Goal: Task Accomplishment & Management: Manage account settings

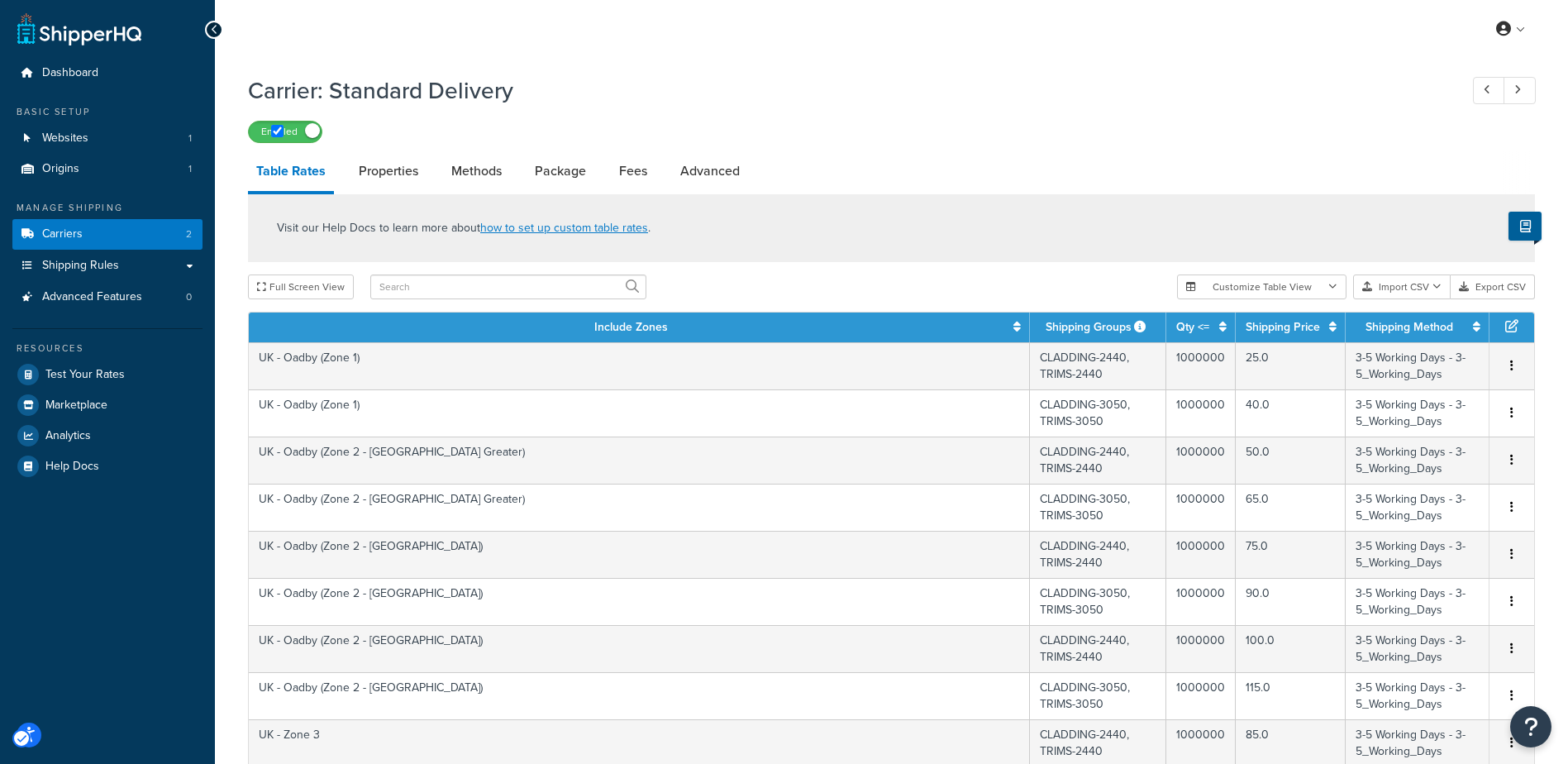
select select "25"
click at [190, 266] on link "Shipping Rules" at bounding box center [107, 265] width 190 height 30
click at [188, 264] on link "Shipping Rules" at bounding box center [107, 265] width 190 height 30
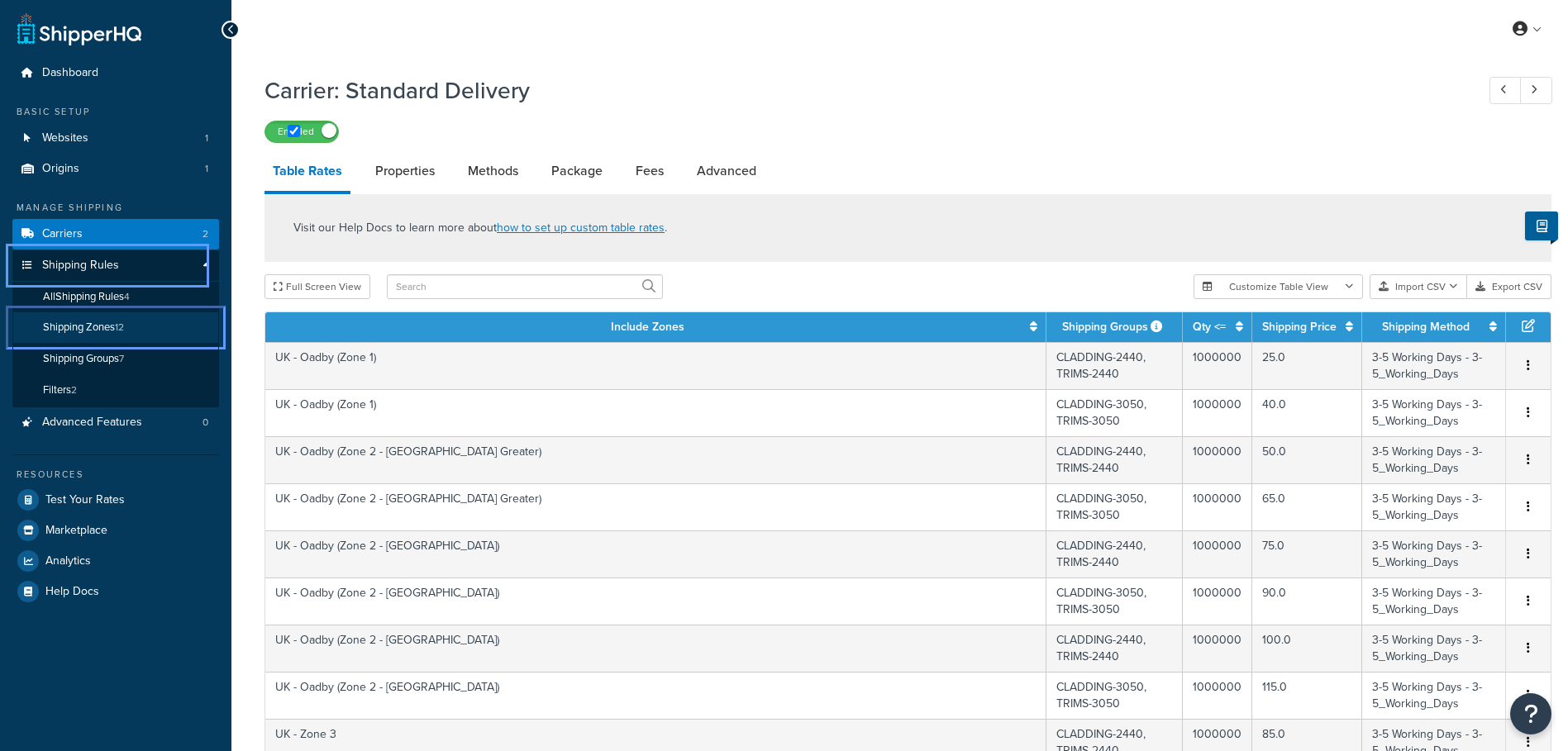
click at [89, 325] on span "Shipping Zones" at bounding box center [79, 328] width 72 height 14
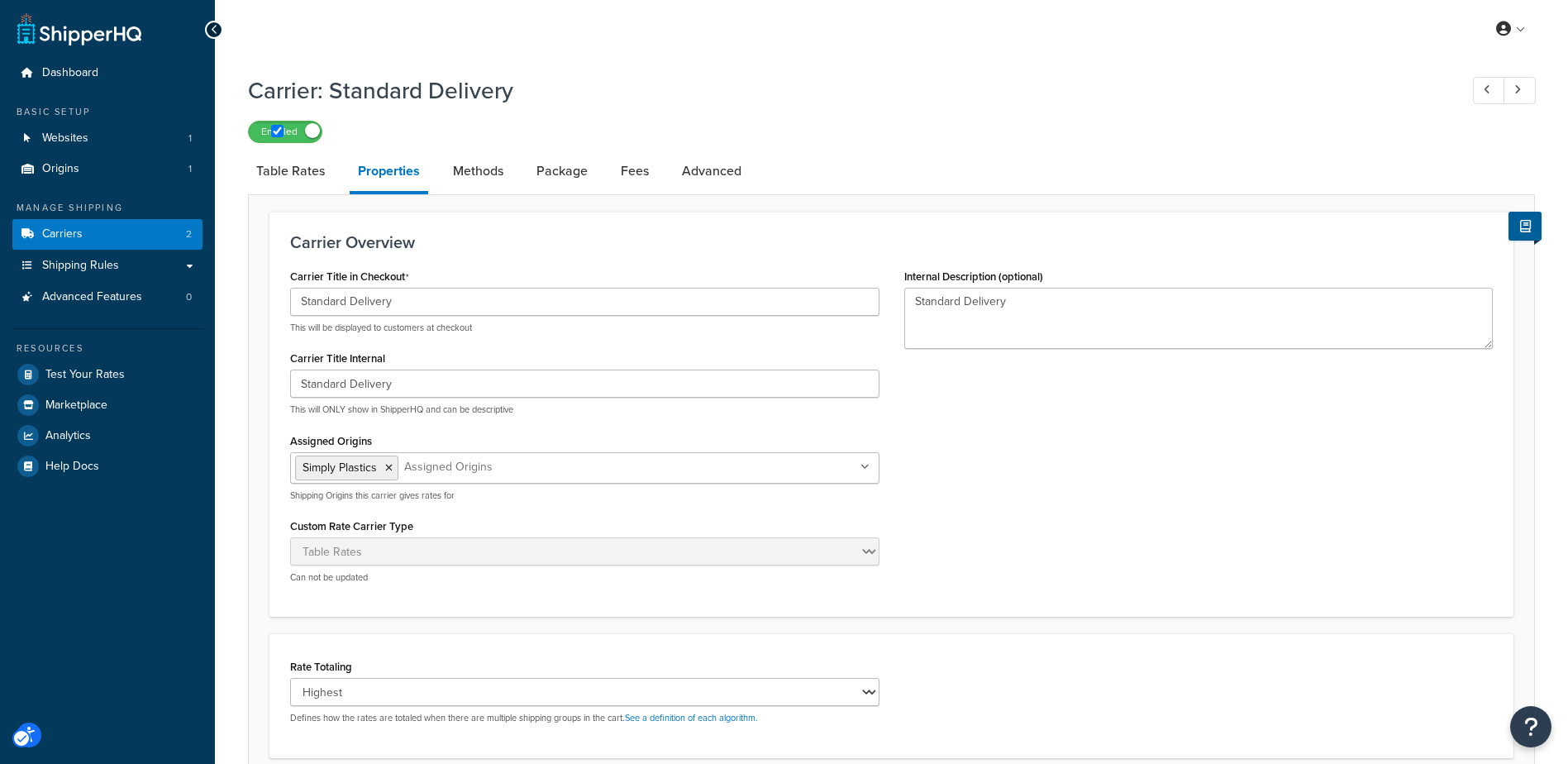
select select "HIGHEST"
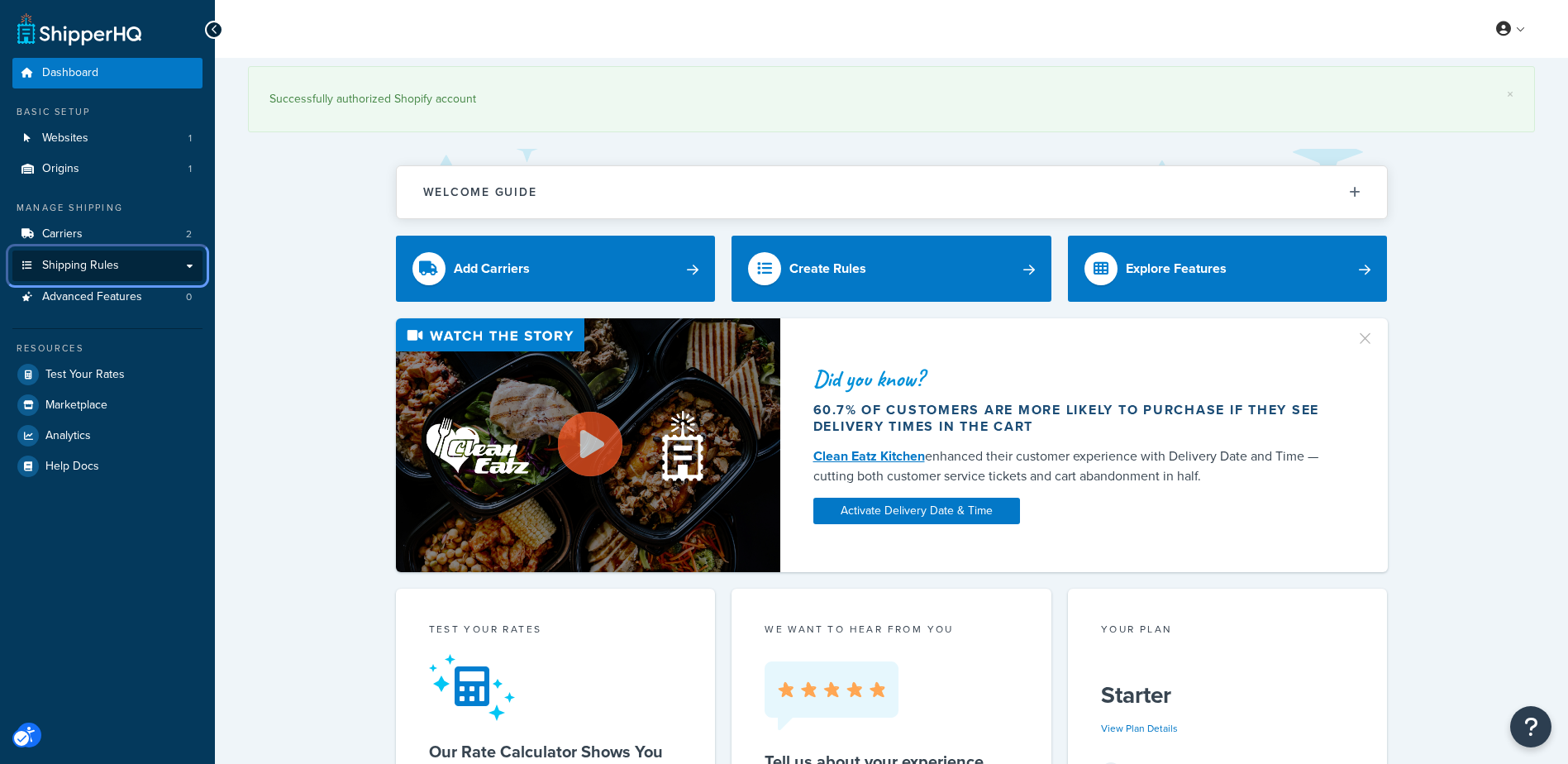
click at [190, 264] on link "Shipping Rules" at bounding box center [107, 265] width 190 height 30
click at [78, 265] on span "Shipping Rules" at bounding box center [80, 266] width 77 height 14
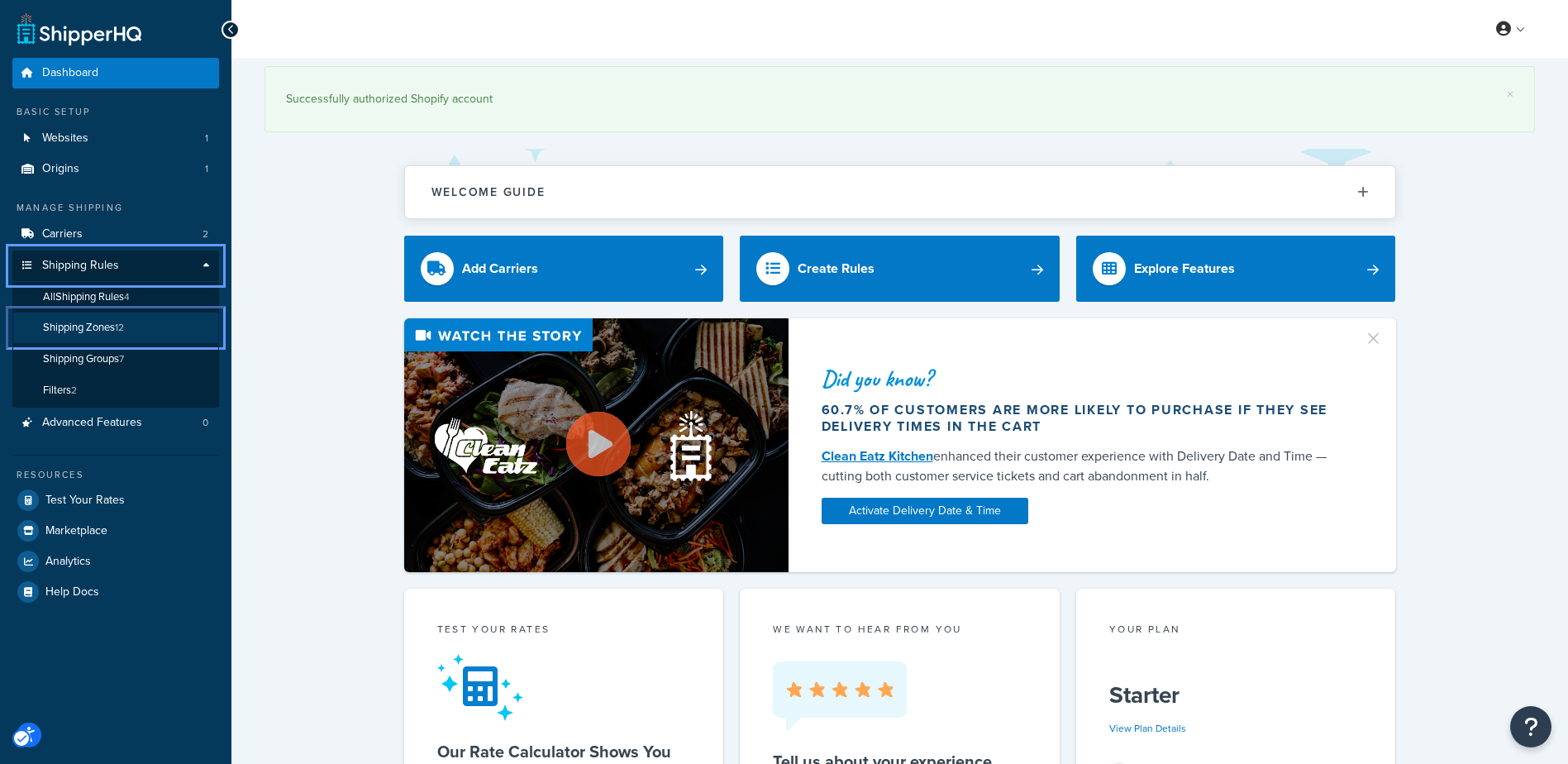
click at [89, 327] on span "Shipping Zones" at bounding box center [79, 328] width 72 height 14
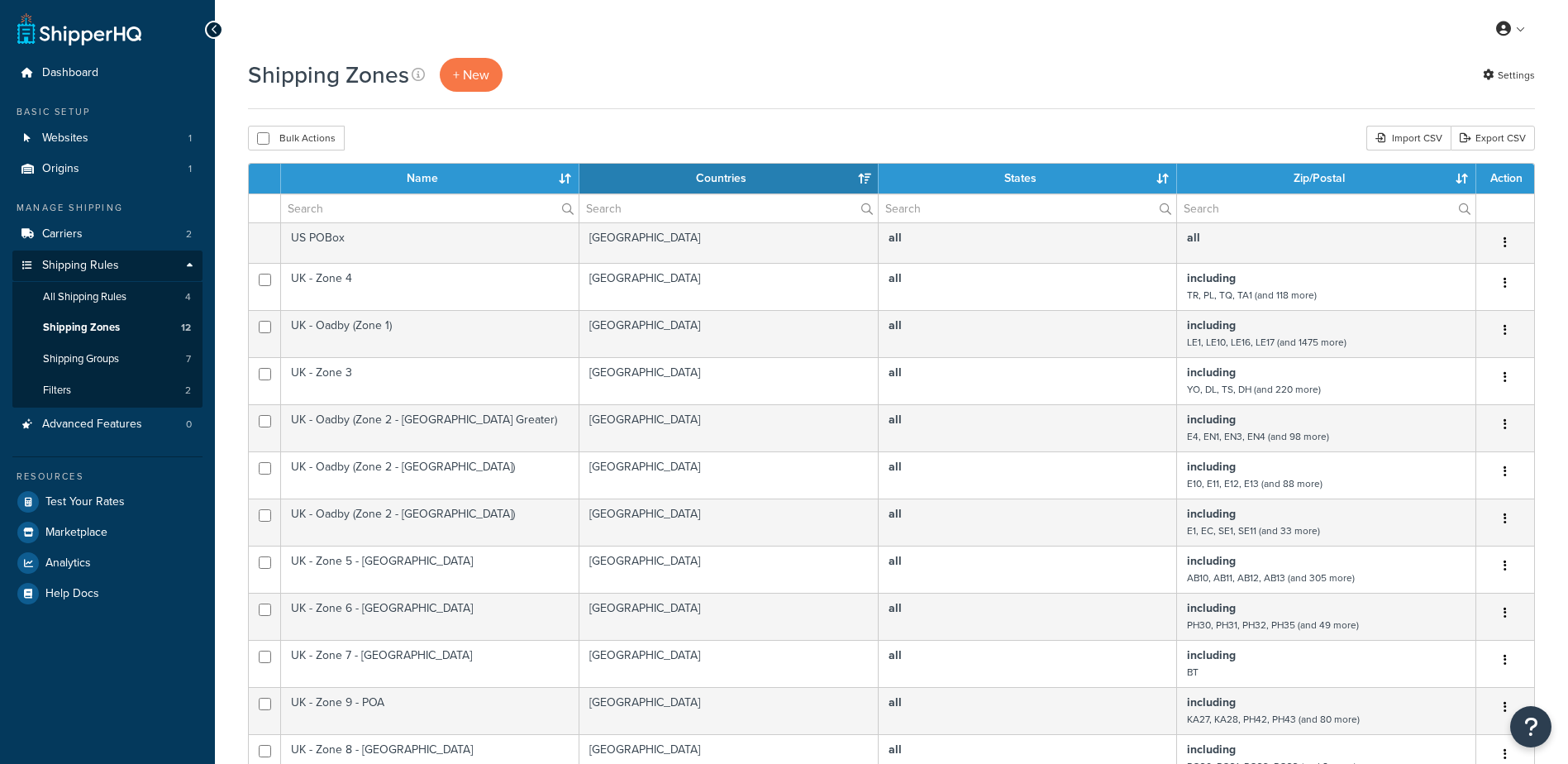
select select "15"
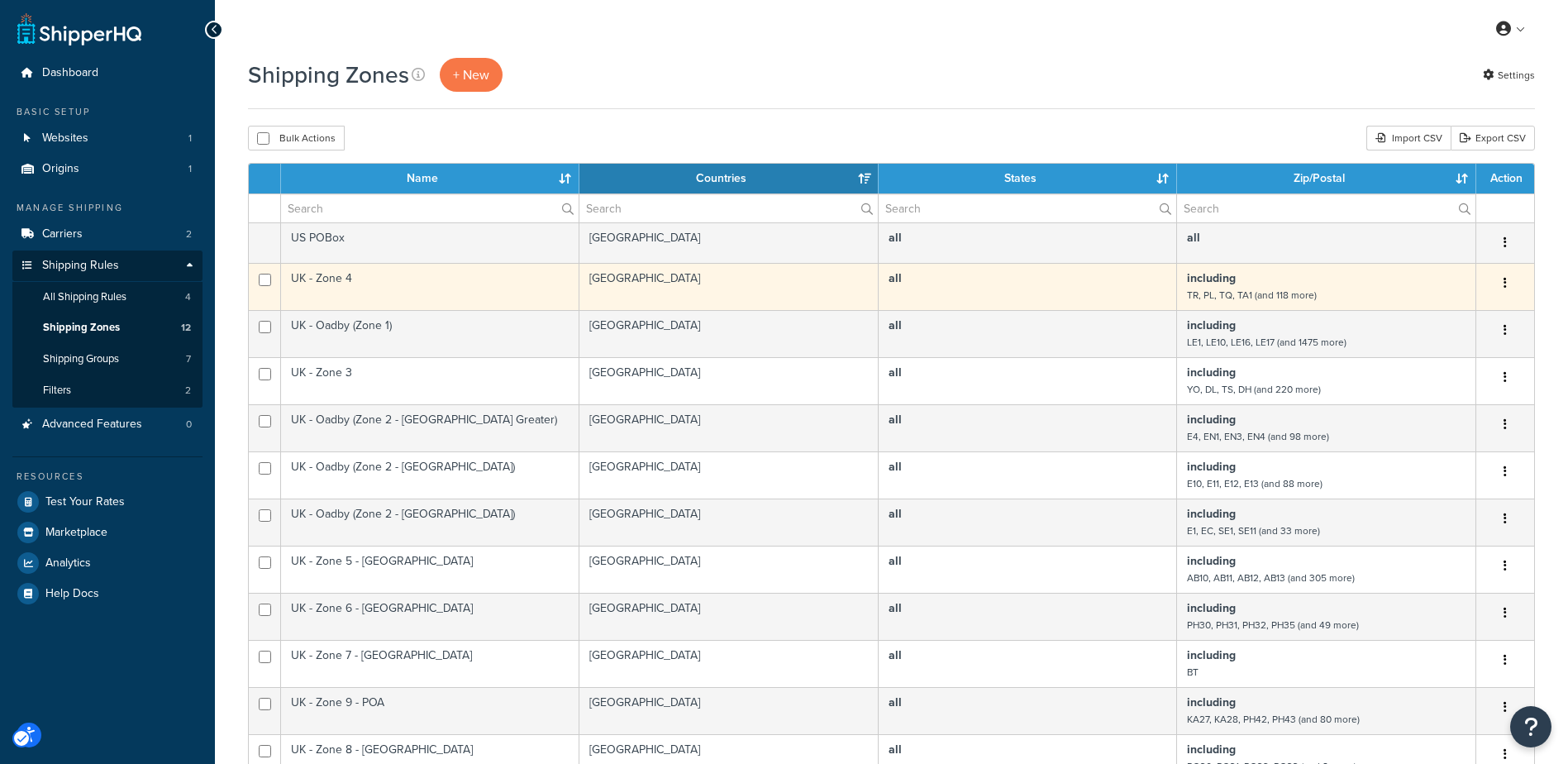
click at [391, 293] on td "UK - Zone 4" at bounding box center [430, 286] width 299 height 47
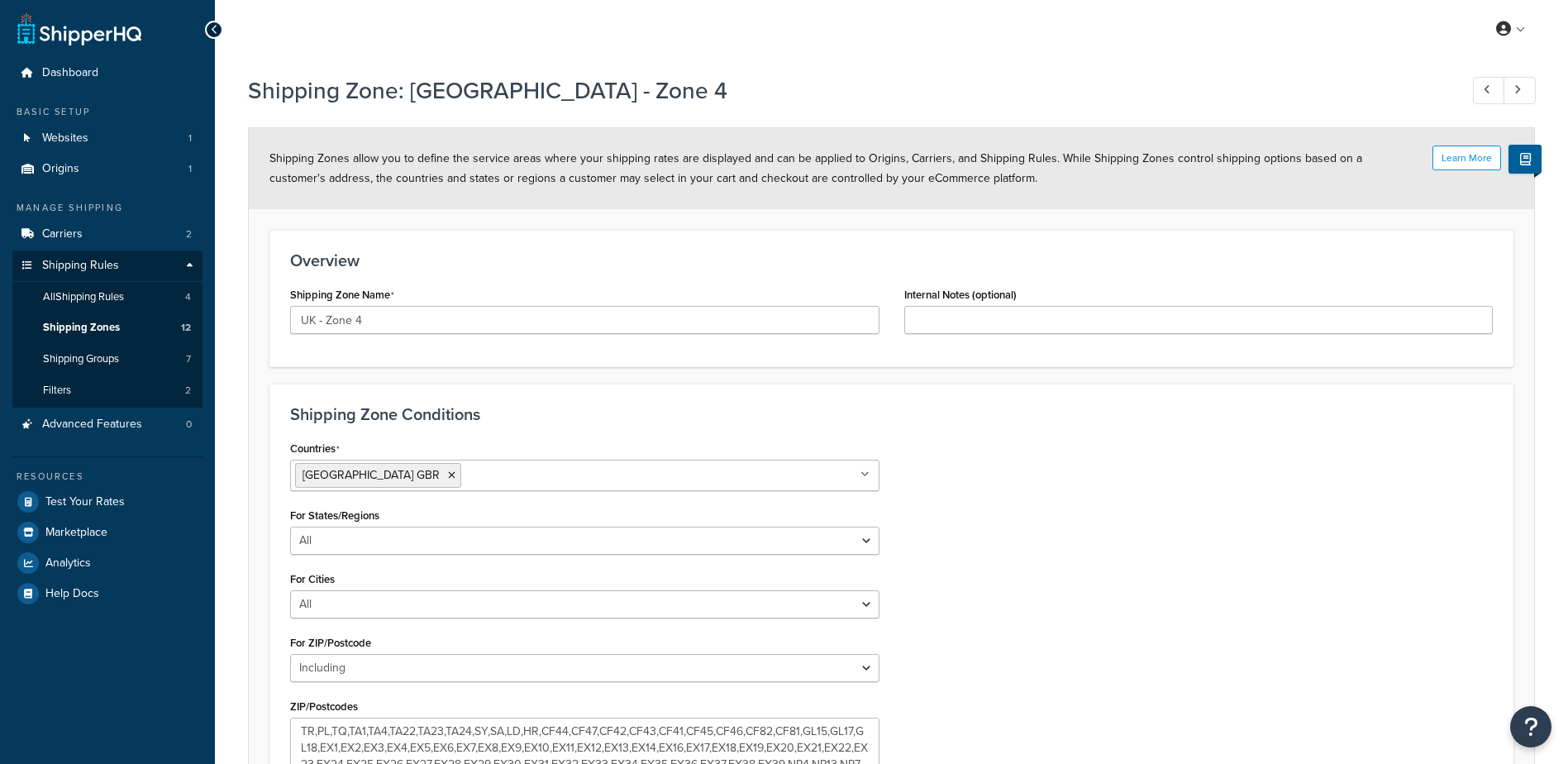
select select "including"
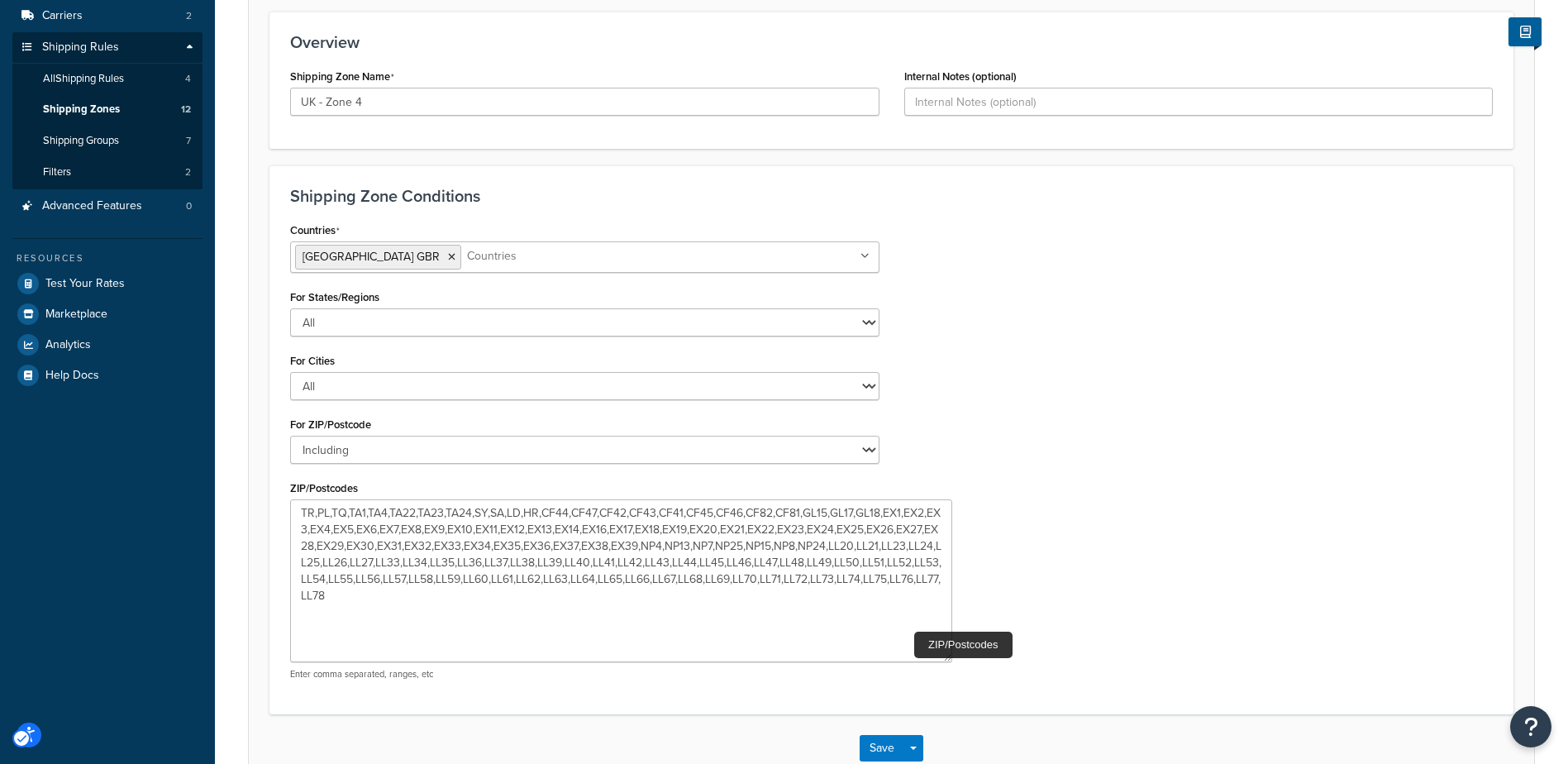
drag, startPoint x: 873, startPoint y: 555, endPoint x: 946, endPoint y: 656, distance: 124.6
click at [946, 656] on textarea "TR,PL,TQ,TA1,TA4,TA22,TA23,TA24,SY,SA,LD,HR,CF44,CF47,CF42,CF43,CF41,CF45,CF46,…" at bounding box center [620, 581] width 662 height 163
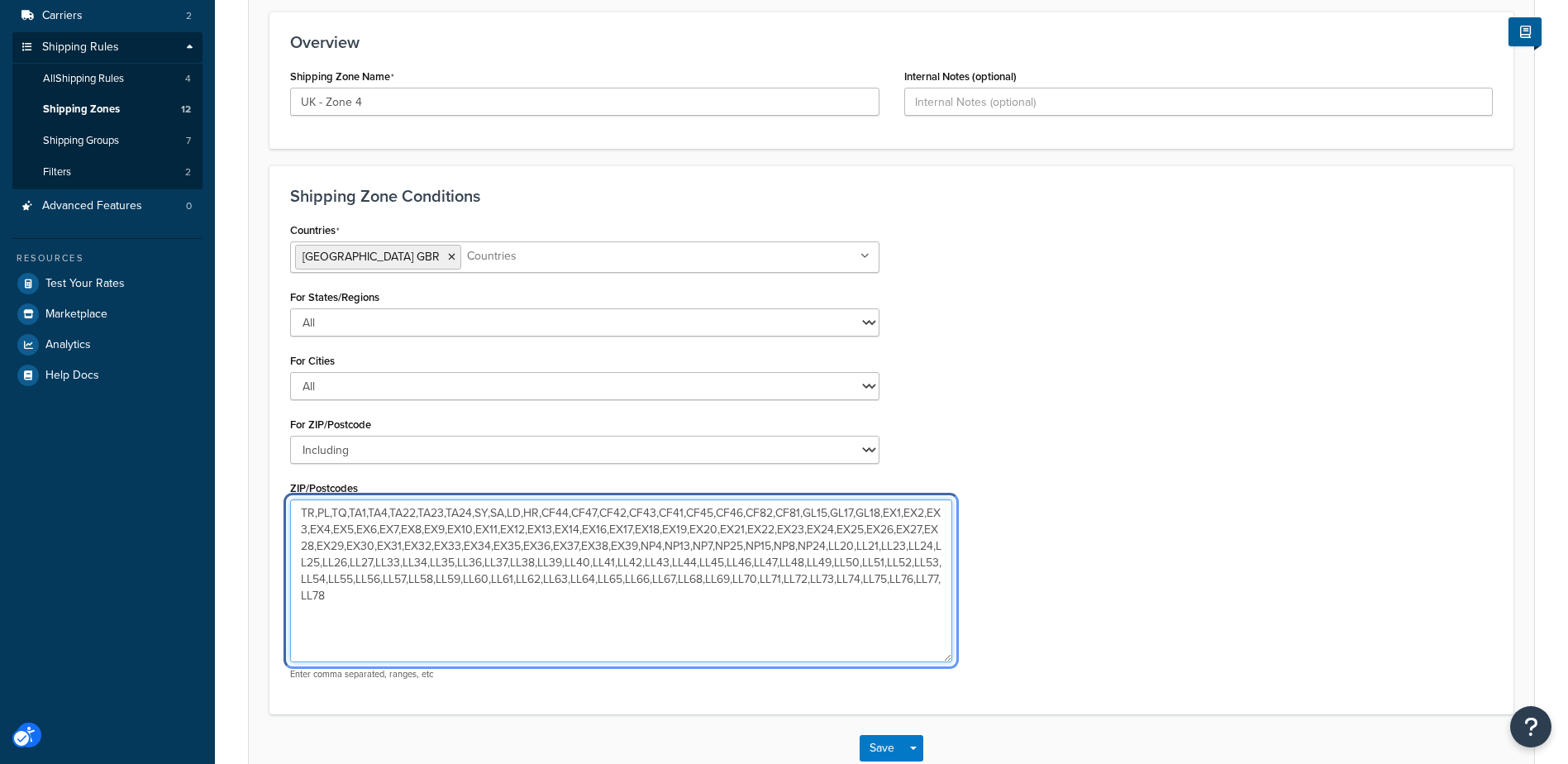
click at [397, 592] on textarea "TR,PL,TQ,TA1,TA4,TA22,TA23,TA24,SY,SA,LD,HR,CF44,CF47,CF42,CF43,CF41,CF45,CF46,…" at bounding box center [620, 581] width 662 height 163
paste textarea "TR1,TR2,TR3,TR4,TR5,TR6,TR7,TR8,TR9,TR10,TR11,TR12,TR13,TR14,TR15,TR16,TR17,TR1…"
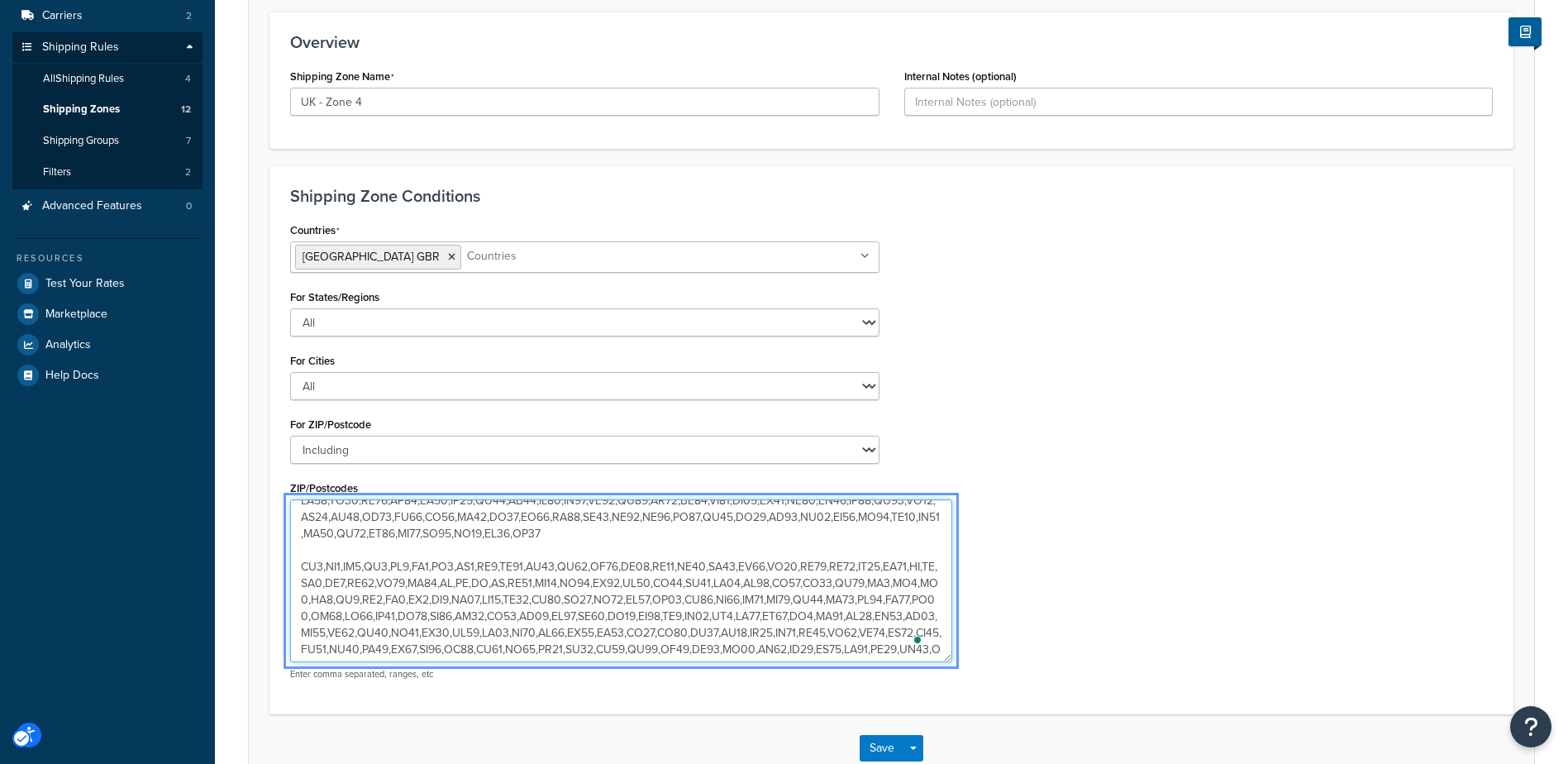
scroll to position [0, 0]
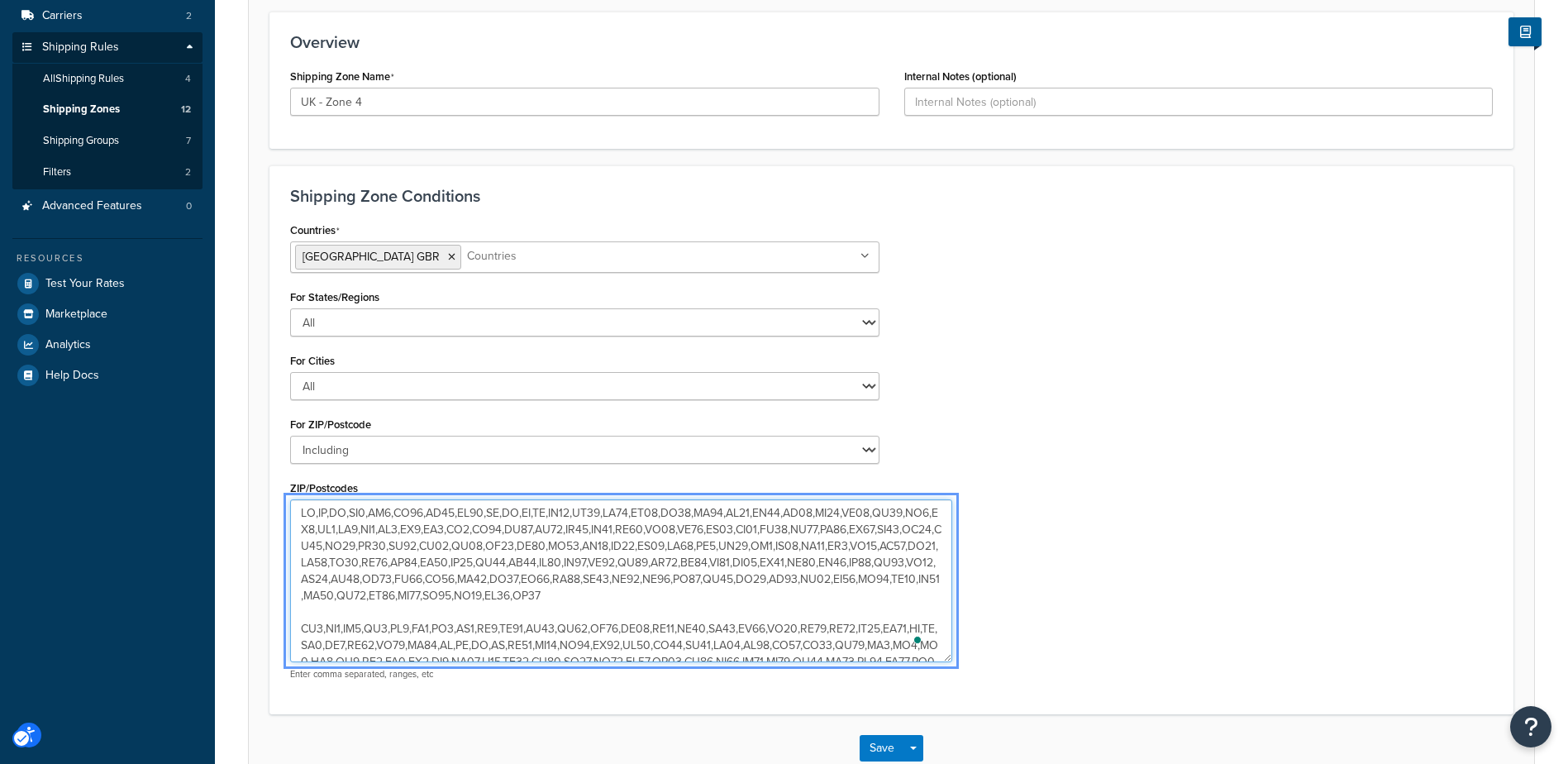
click at [857, 628] on textarea "ZIP/Postcodes" at bounding box center [620, 581] width 662 height 163
drag, startPoint x: 832, startPoint y: 629, endPoint x: 300, endPoint y: 633, distance: 532.0
click at [300, 633] on textarea "ZIP/Postcodes" at bounding box center [620, 581] width 662 height 163
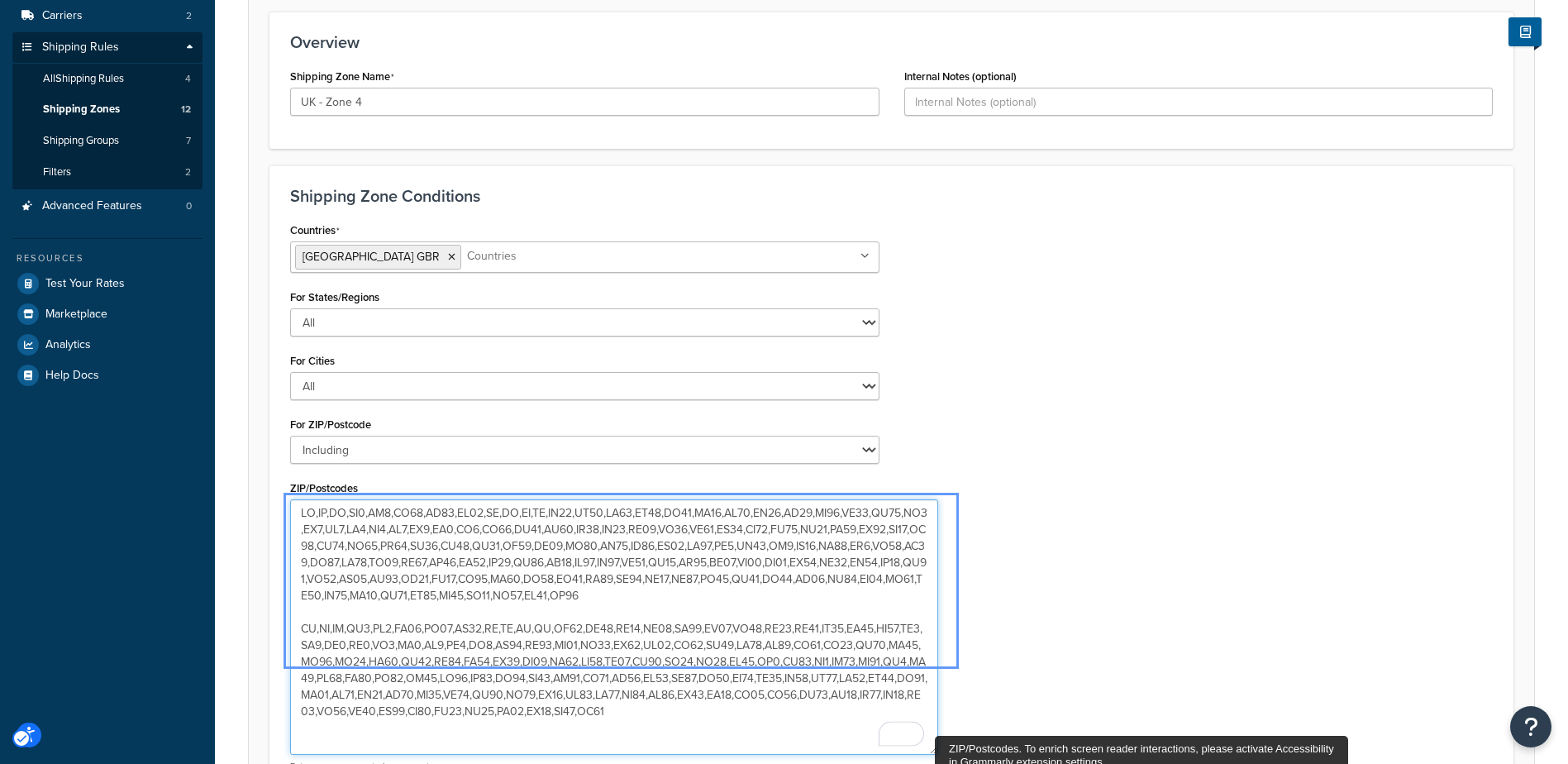
drag, startPoint x: 948, startPoint y: 658, endPoint x: 934, endPoint y: 750, distance: 93.1
click at [934, 750] on textarea "ZIP/Postcodes" at bounding box center [614, 626] width 648 height 255
drag, startPoint x: 514, startPoint y: 713, endPoint x: 267, endPoint y: 472, distance: 345.1
click at [267, 473] on form "Learn More Shipping Zones allow you to define the service areas where your ship…" at bounding box center [891, 392] width 1285 height 964
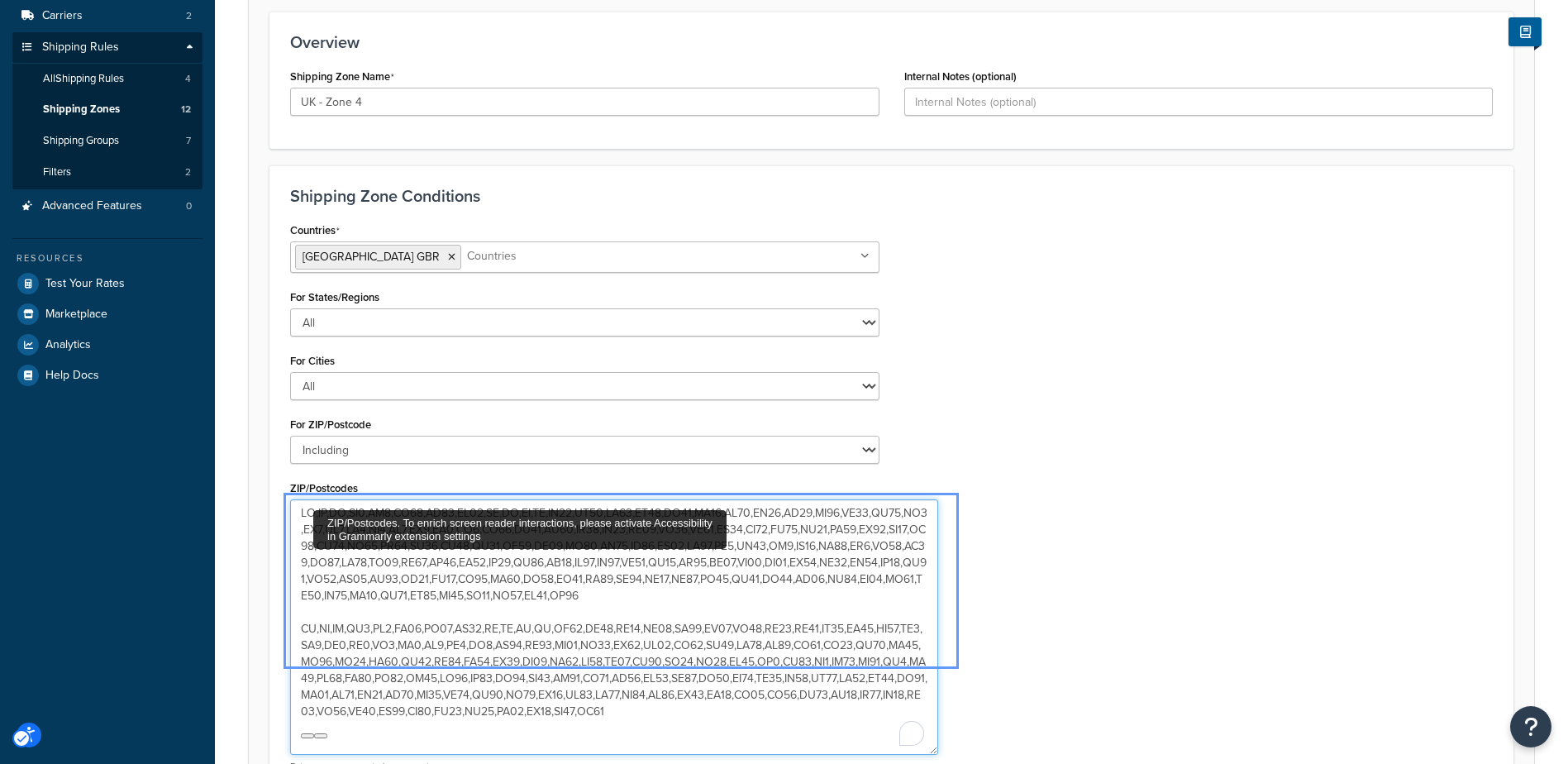
paste textarea "1,TR2,TR3,TR4,TR5,TR6,TR7,TR8,TR9,TR10,TR11,TR12,TR13,TR14,TR15,TR16,TR17,TR18,…"
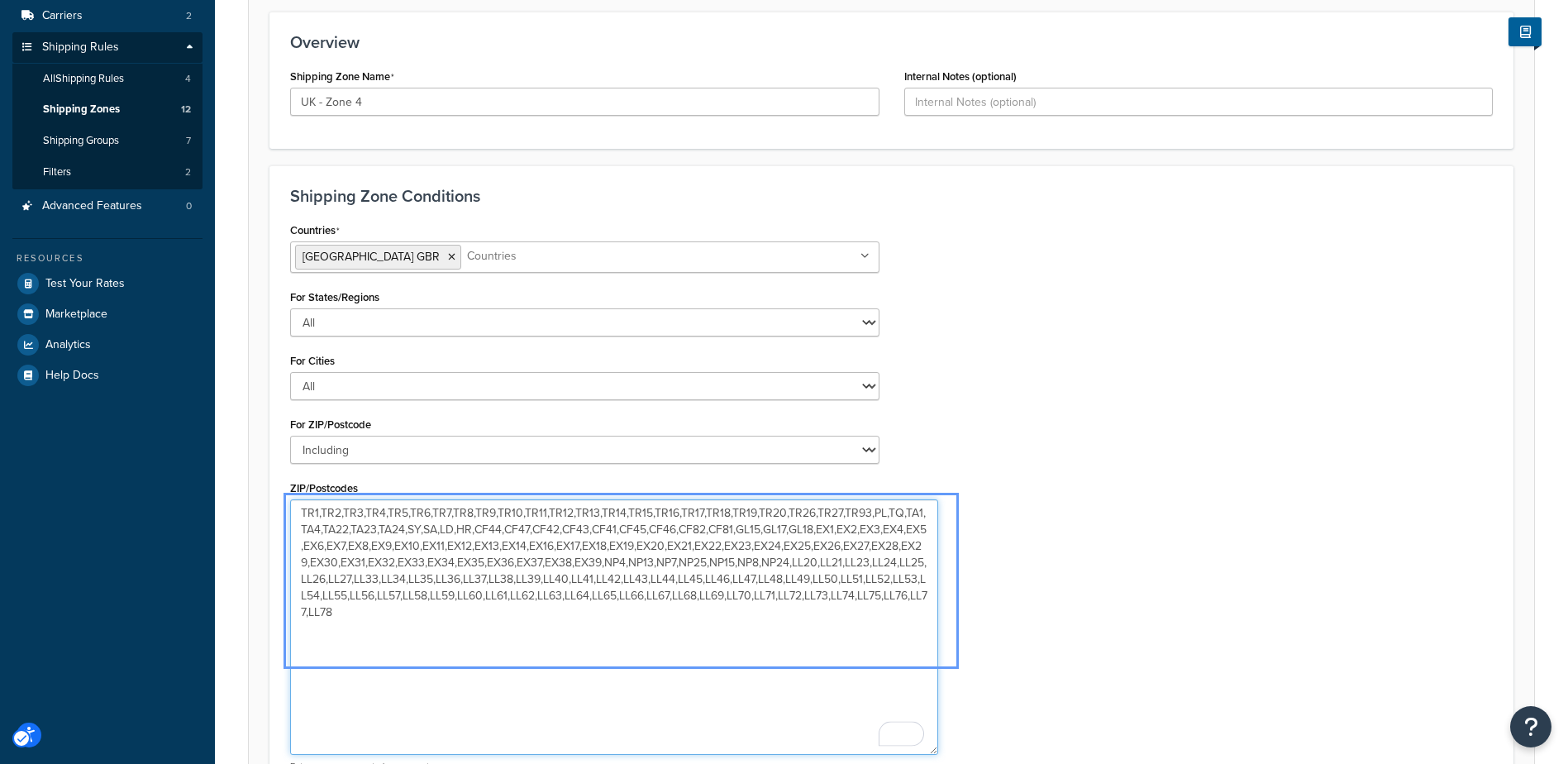
type textarea "TR1,TR2,TR3,TR4,TR5,TR6,TR7,TR8,TR9,TR10,TR11,TR12,TR13,TR14,TR15,TR16,TR17,TR1…"
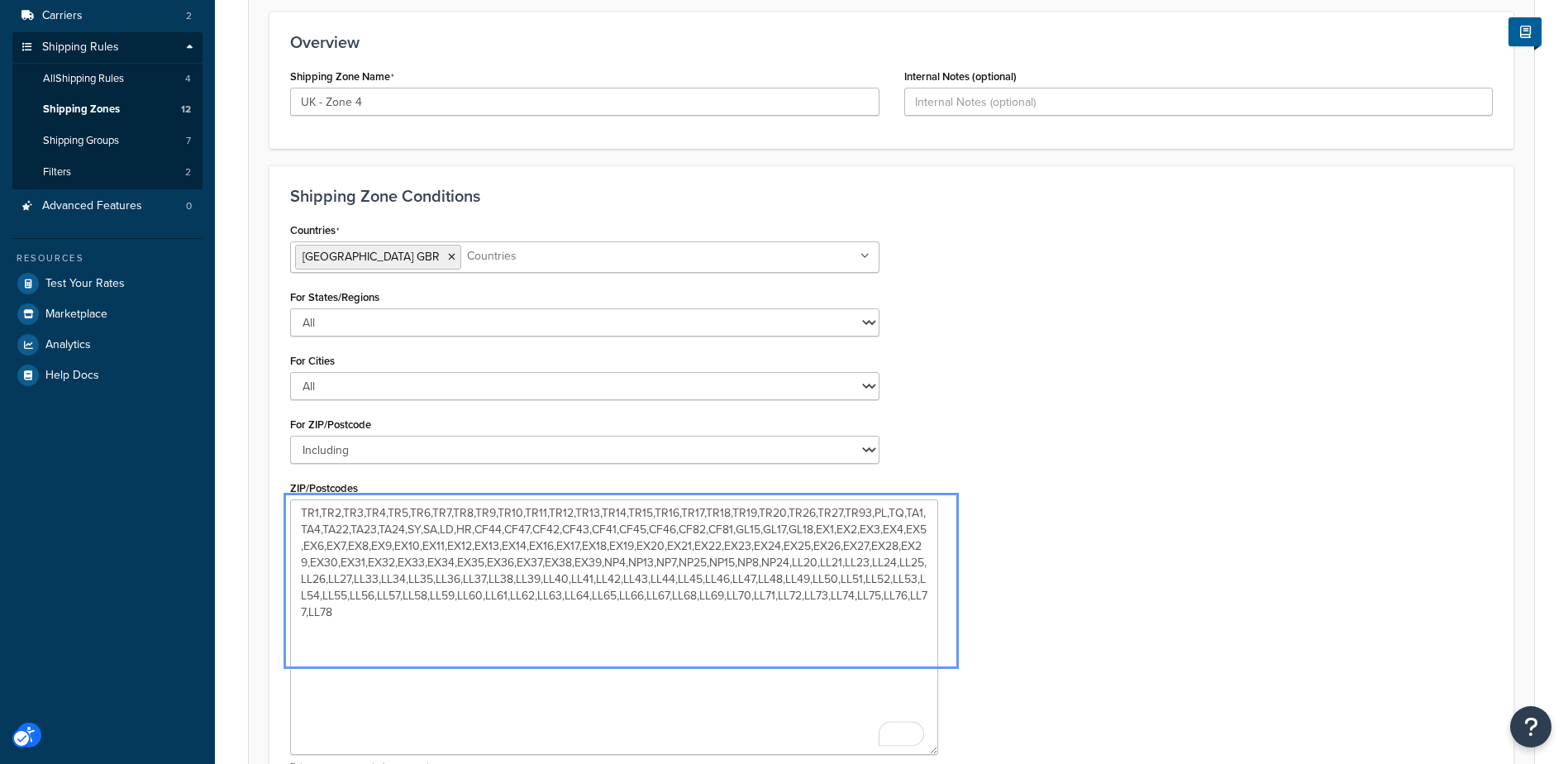
click at [1068, 518] on div "Countries United Kingdom GBR All Countries ALL United States USA Afghanistan AF…" at bounding box center [891, 501] width 1227 height 567
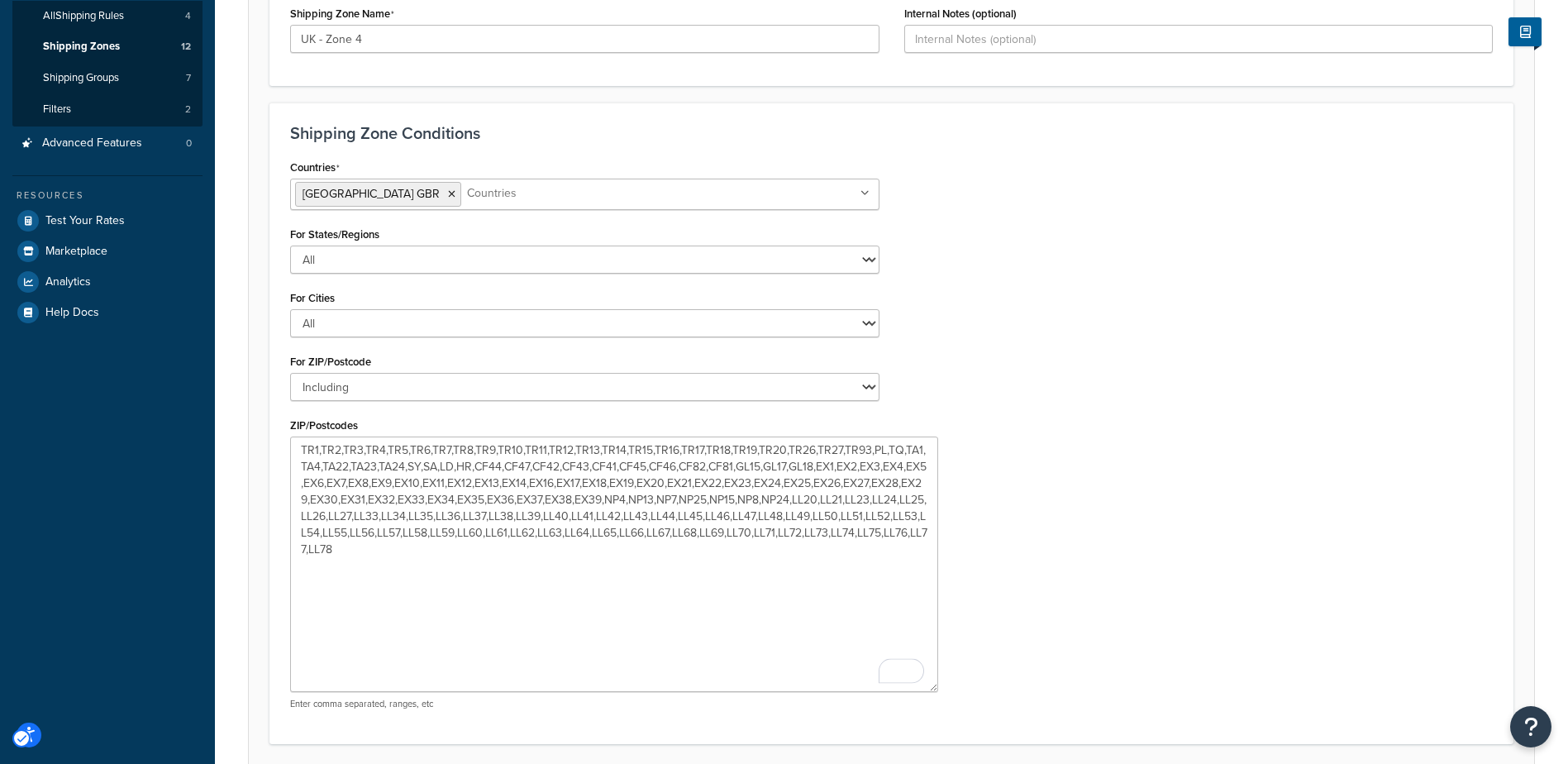
scroll to position [413, 0]
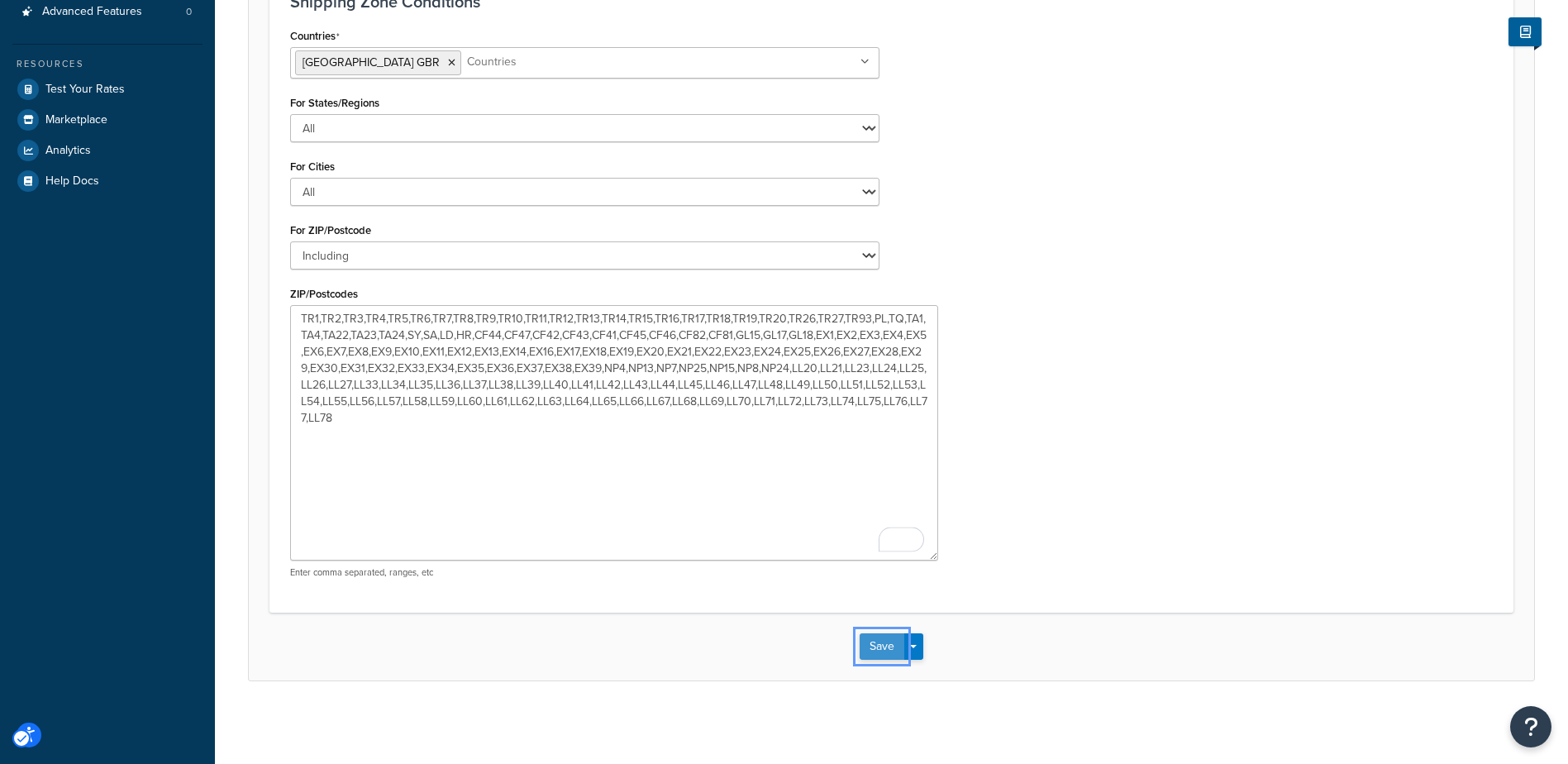
click at [881, 648] on button "Save" at bounding box center [882, 646] width 45 height 27
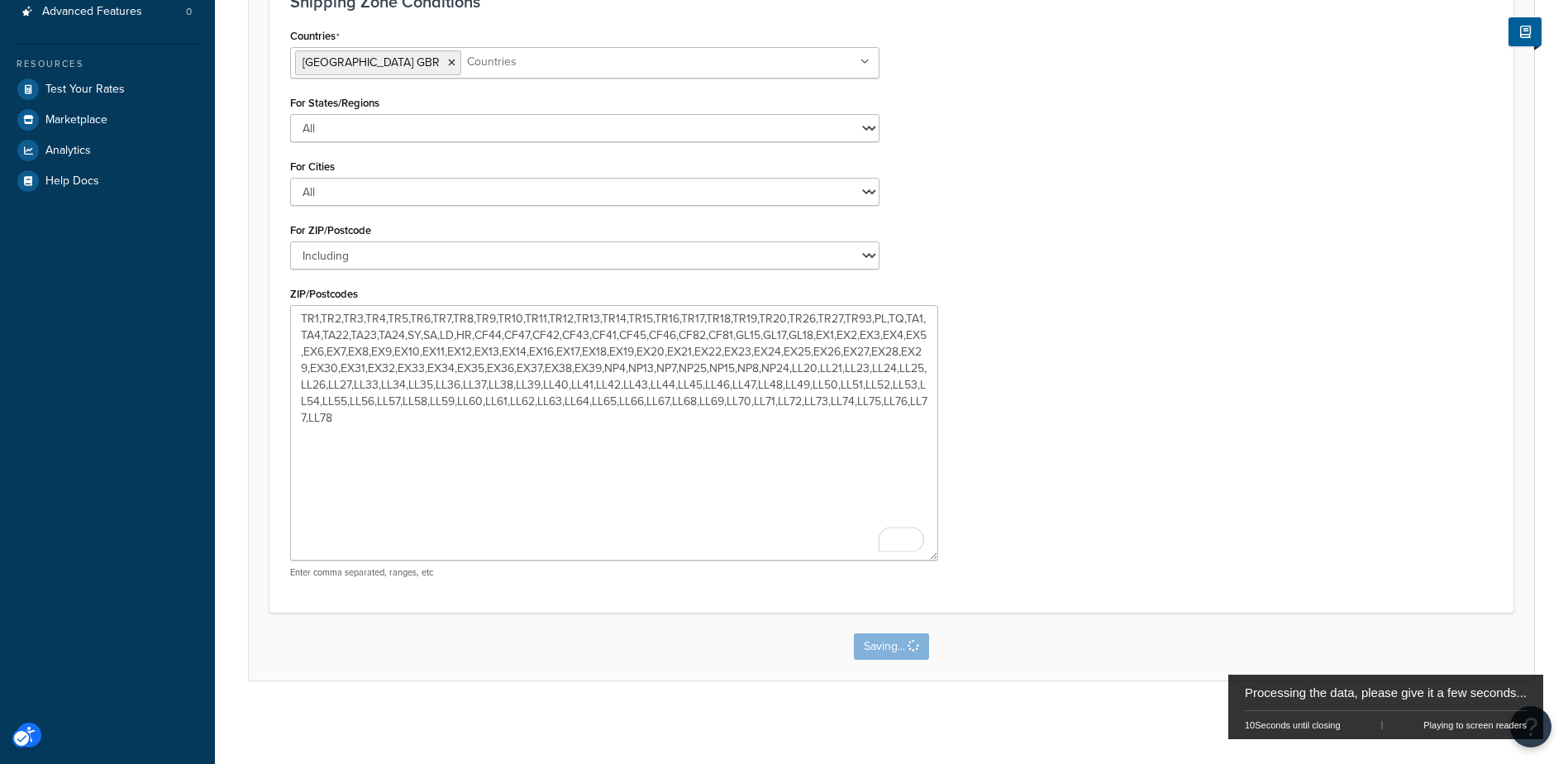
scroll to position [0, 0]
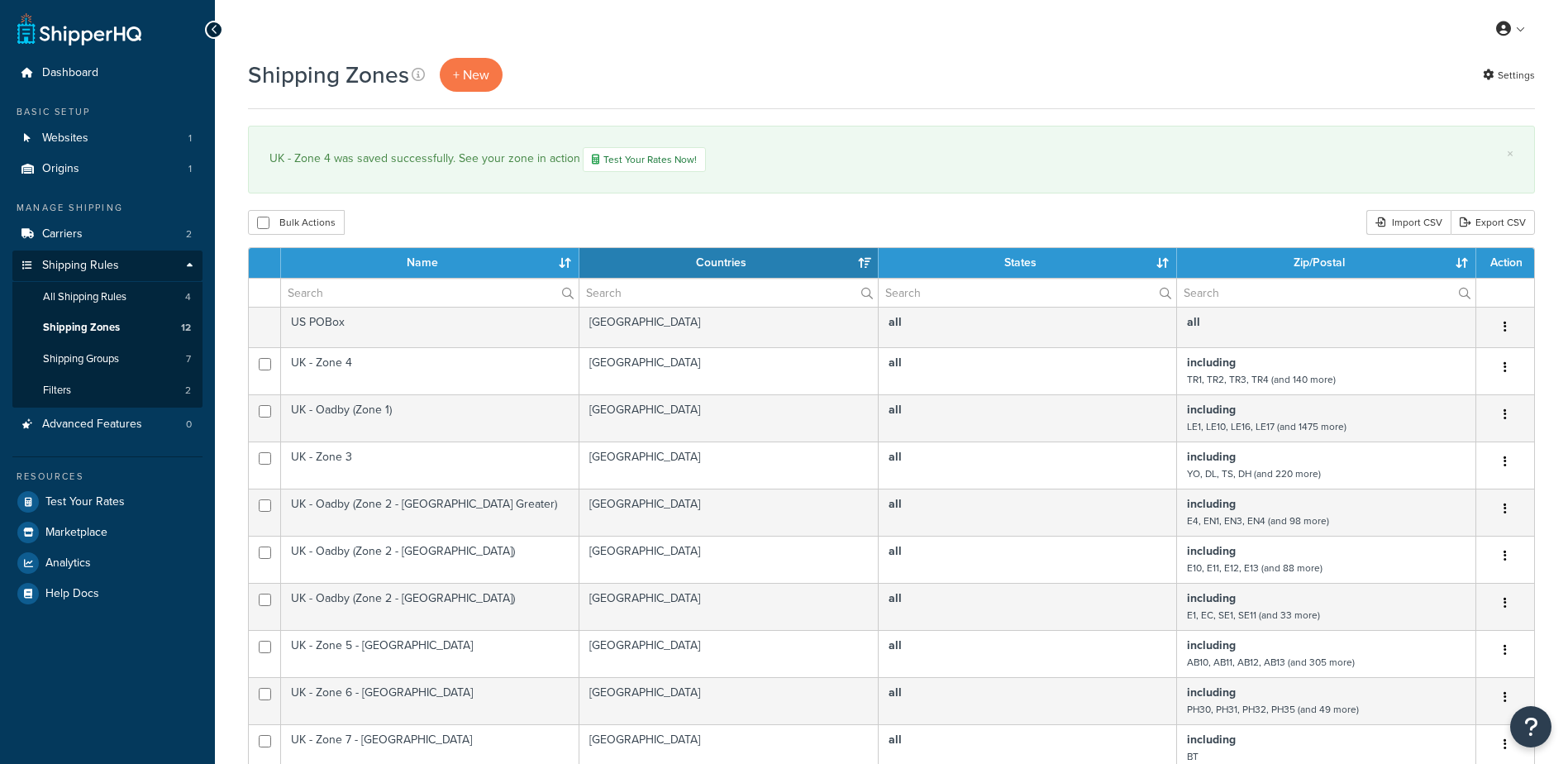
select select "15"
click at [95, 324] on span "Shipping Zones" at bounding box center [81, 328] width 77 height 14
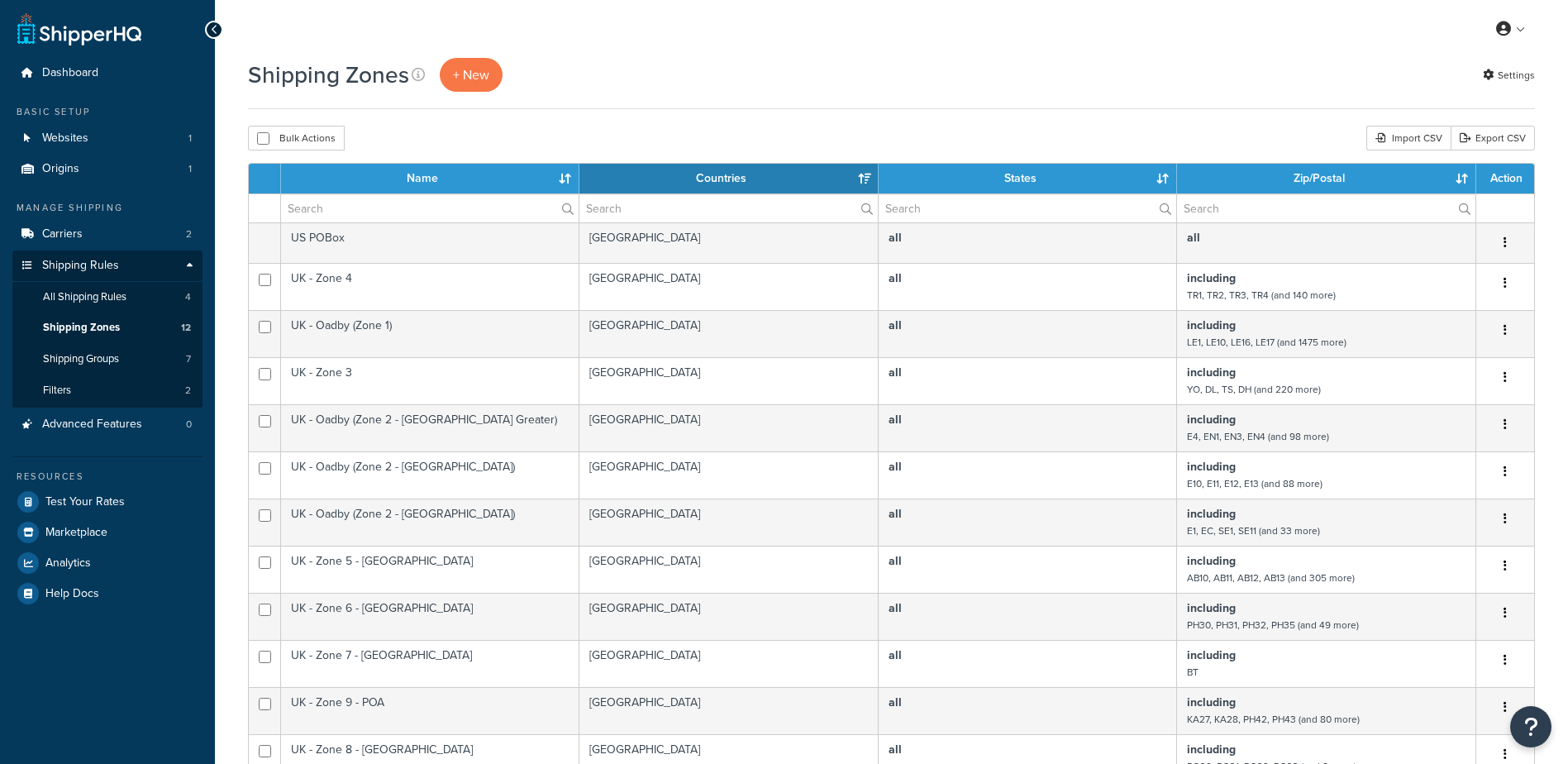
select select "15"
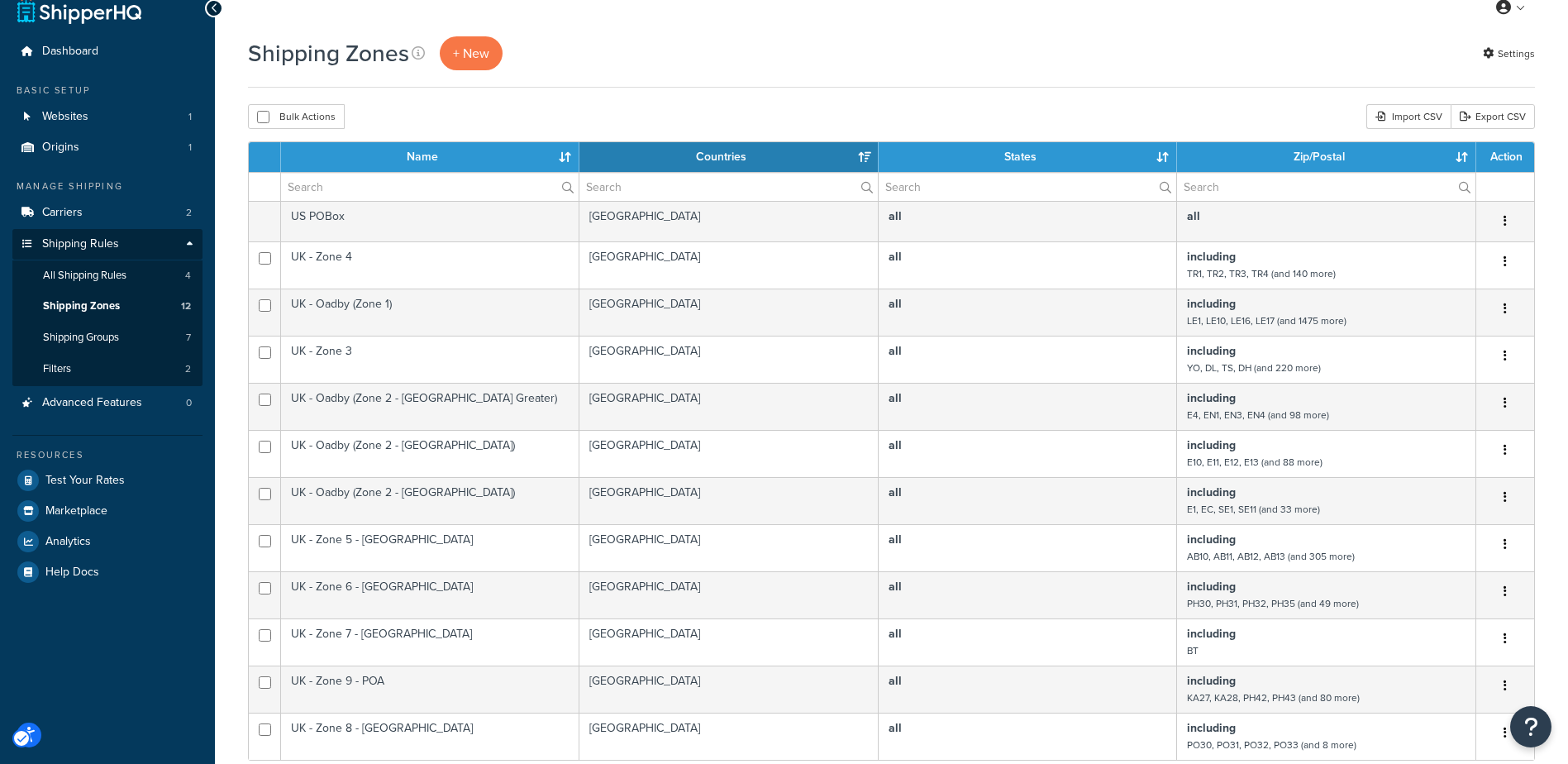
scroll to position [414, 0]
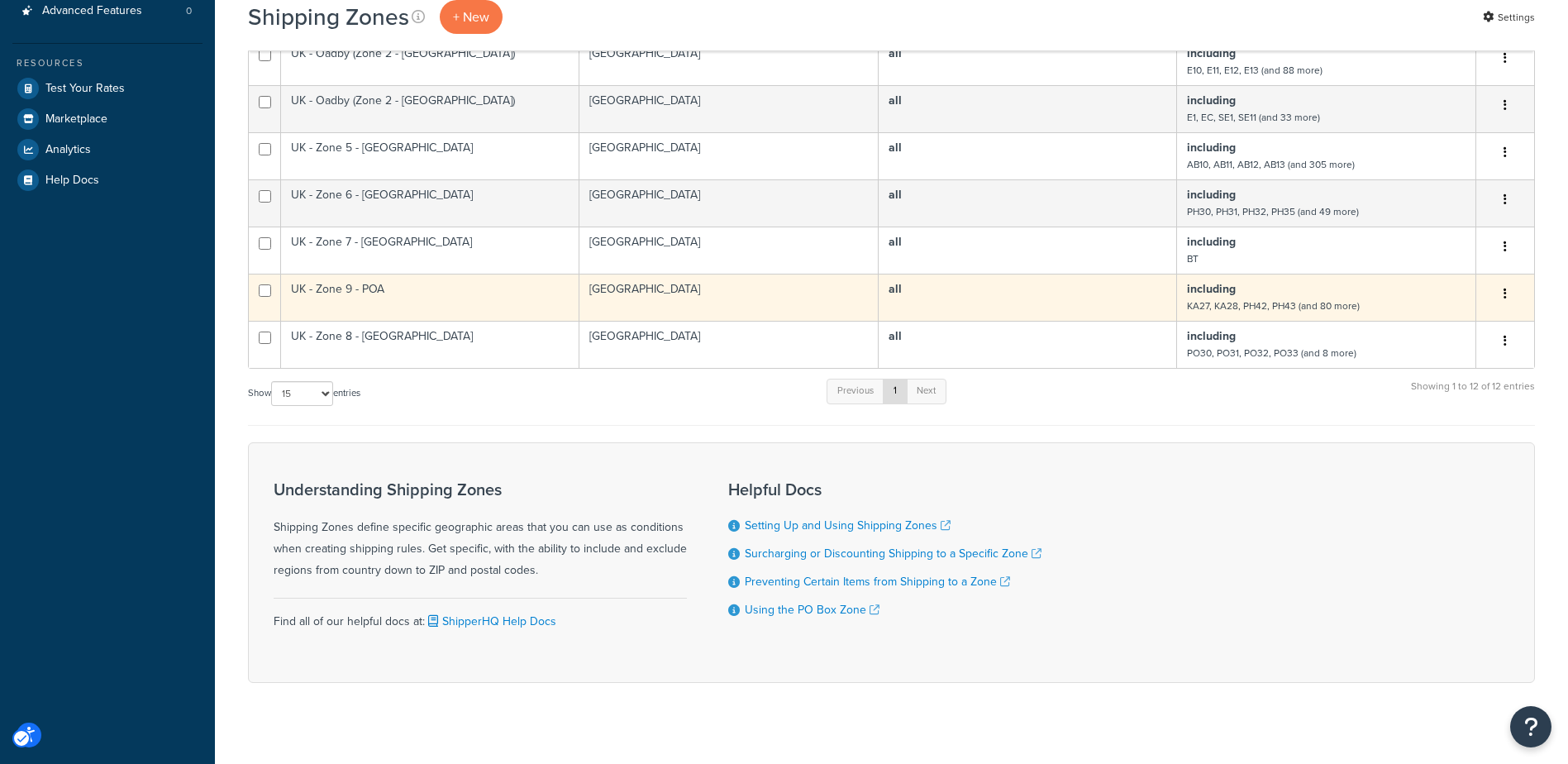
click at [379, 290] on td "UK - Zone 9 - POA" at bounding box center [430, 297] width 299 height 47
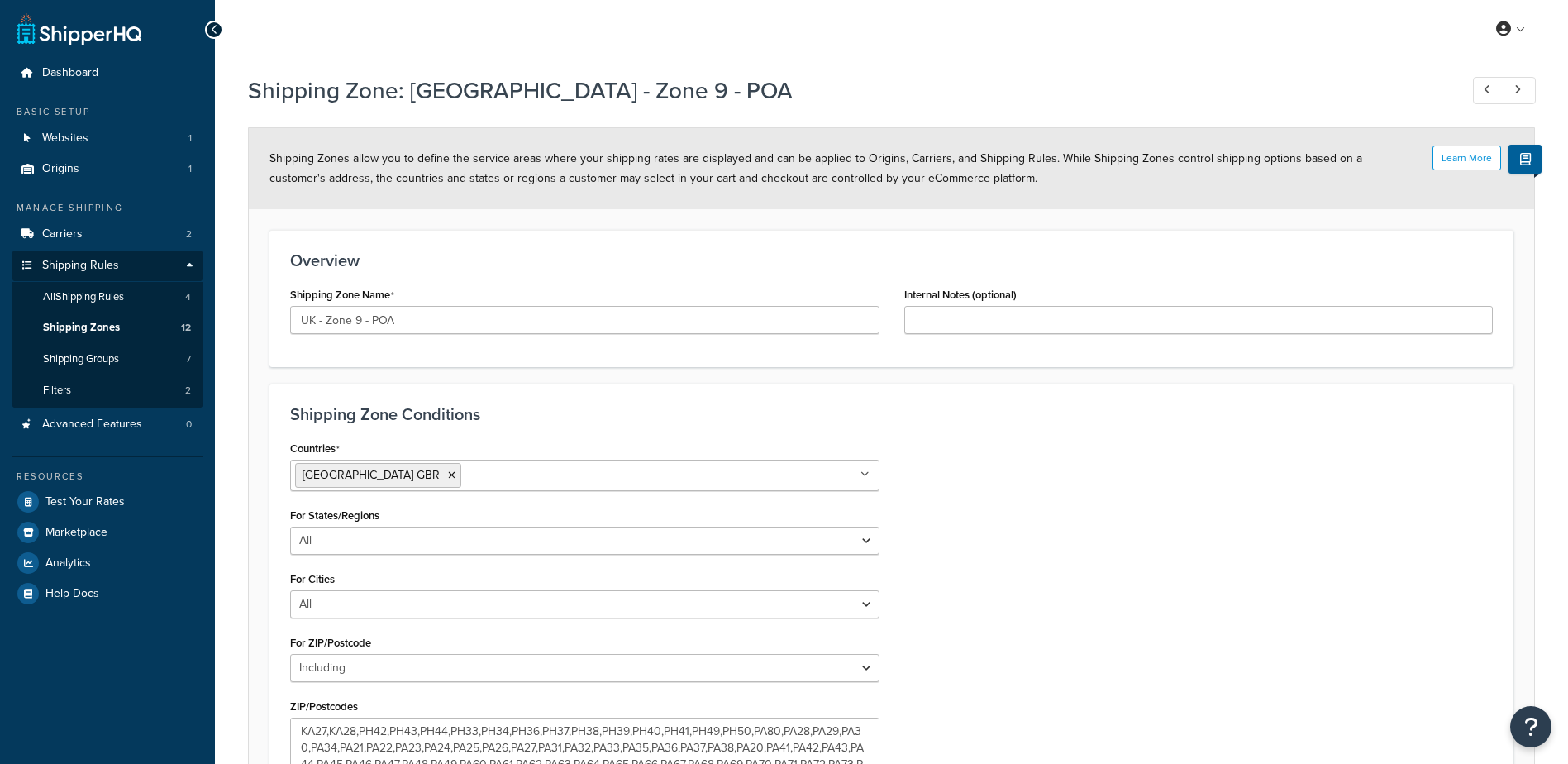
select select "including"
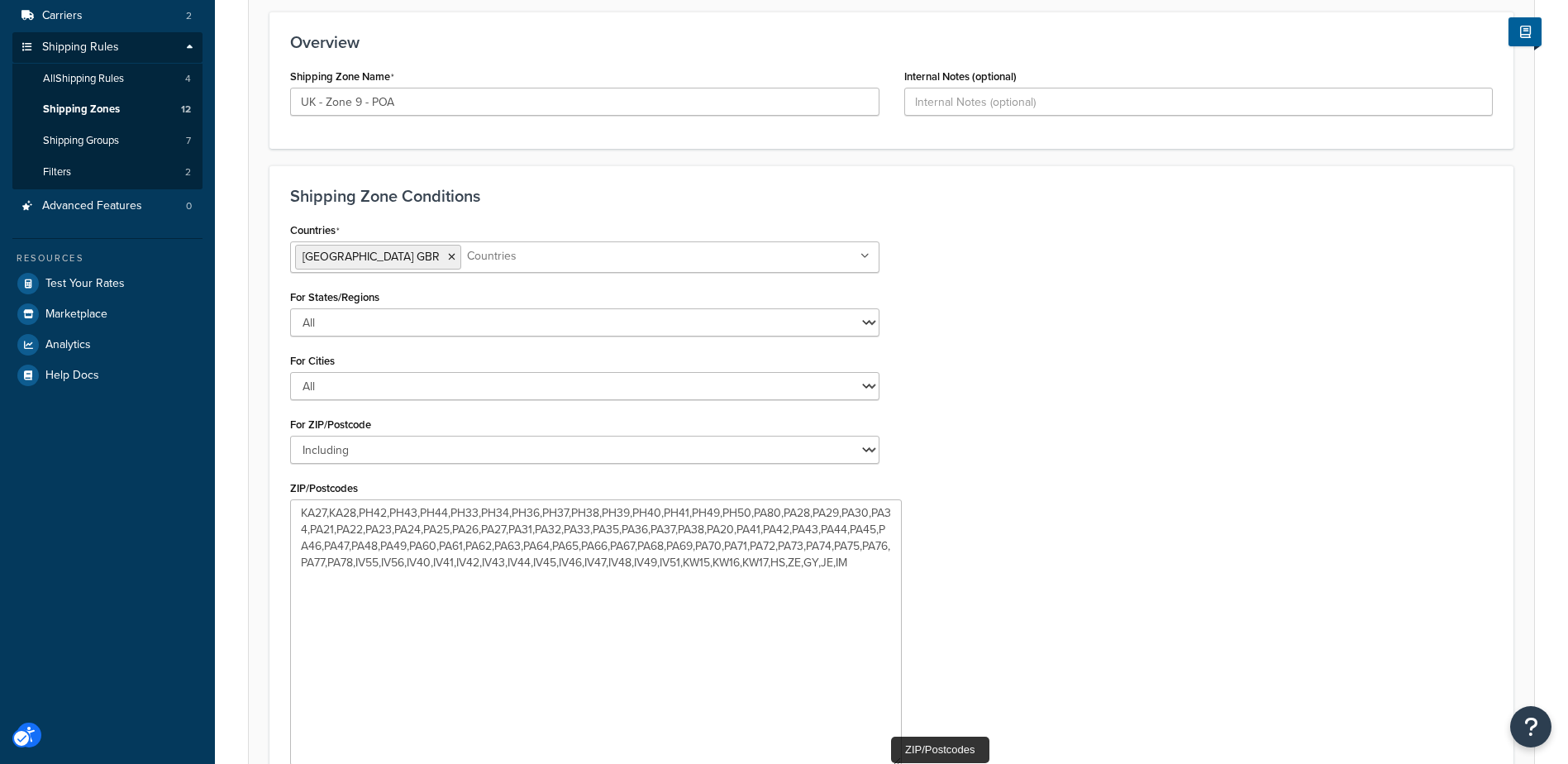
drag, startPoint x: 872, startPoint y: 555, endPoint x: 895, endPoint y: 763, distance: 209.3
click at [895, 763] on textarea "KA27,KA28,PH42,PH43,PH44,PH33,PH34,PH36,PH37,PH38,PH39,PH40,PH41,PH49,PH50,PA80…" at bounding box center [595, 632] width 612 height 266
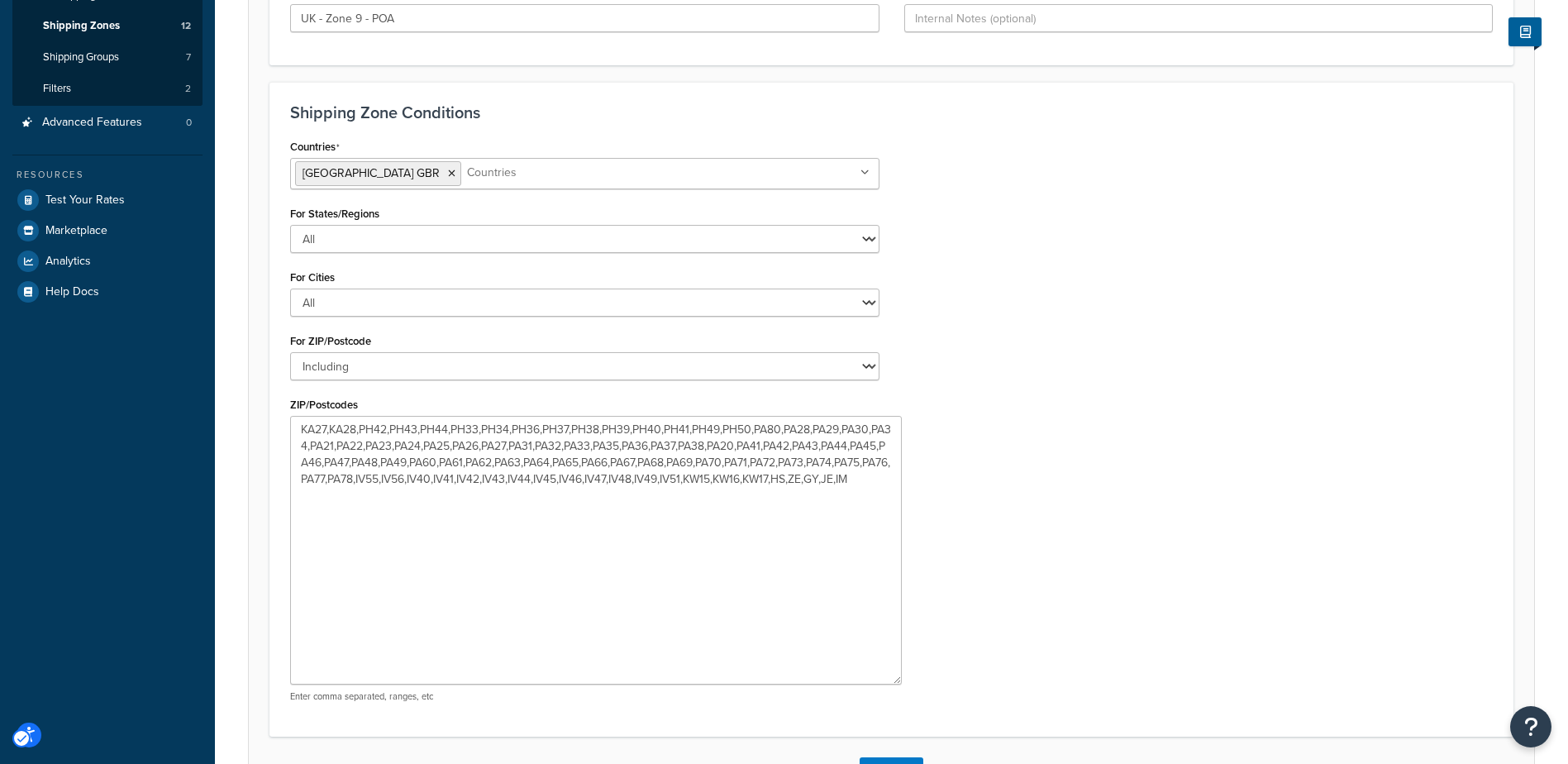
scroll to position [426, 0]
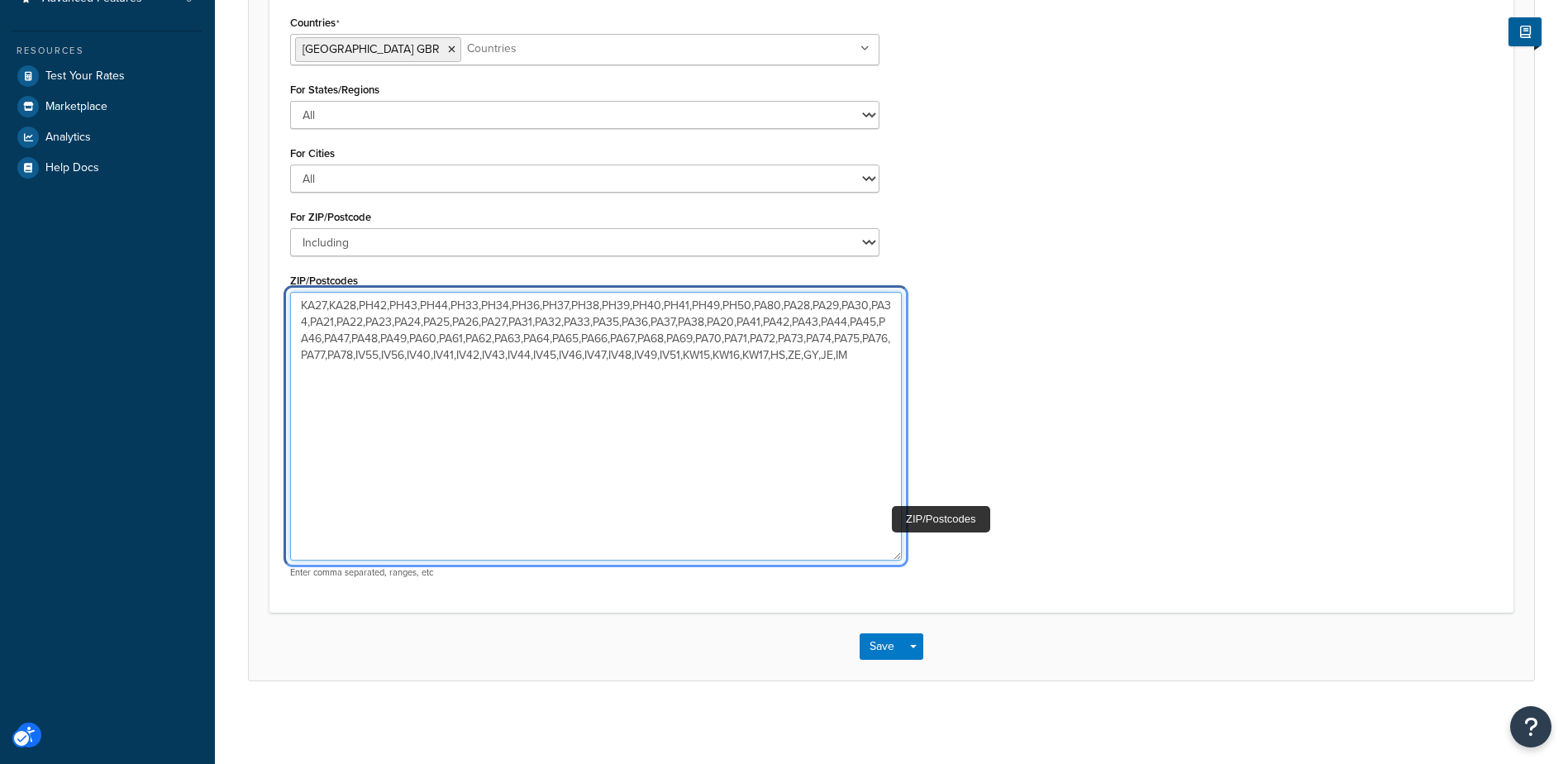
click at [624, 447] on textarea "KA27,KA28,PH42,PH43,PH44,PH33,PH34,PH36,PH37,PH38,PH39,PH40,PH41,PH49,PH50,PA80…" at bounding box center [595, 426] width 612 height 268
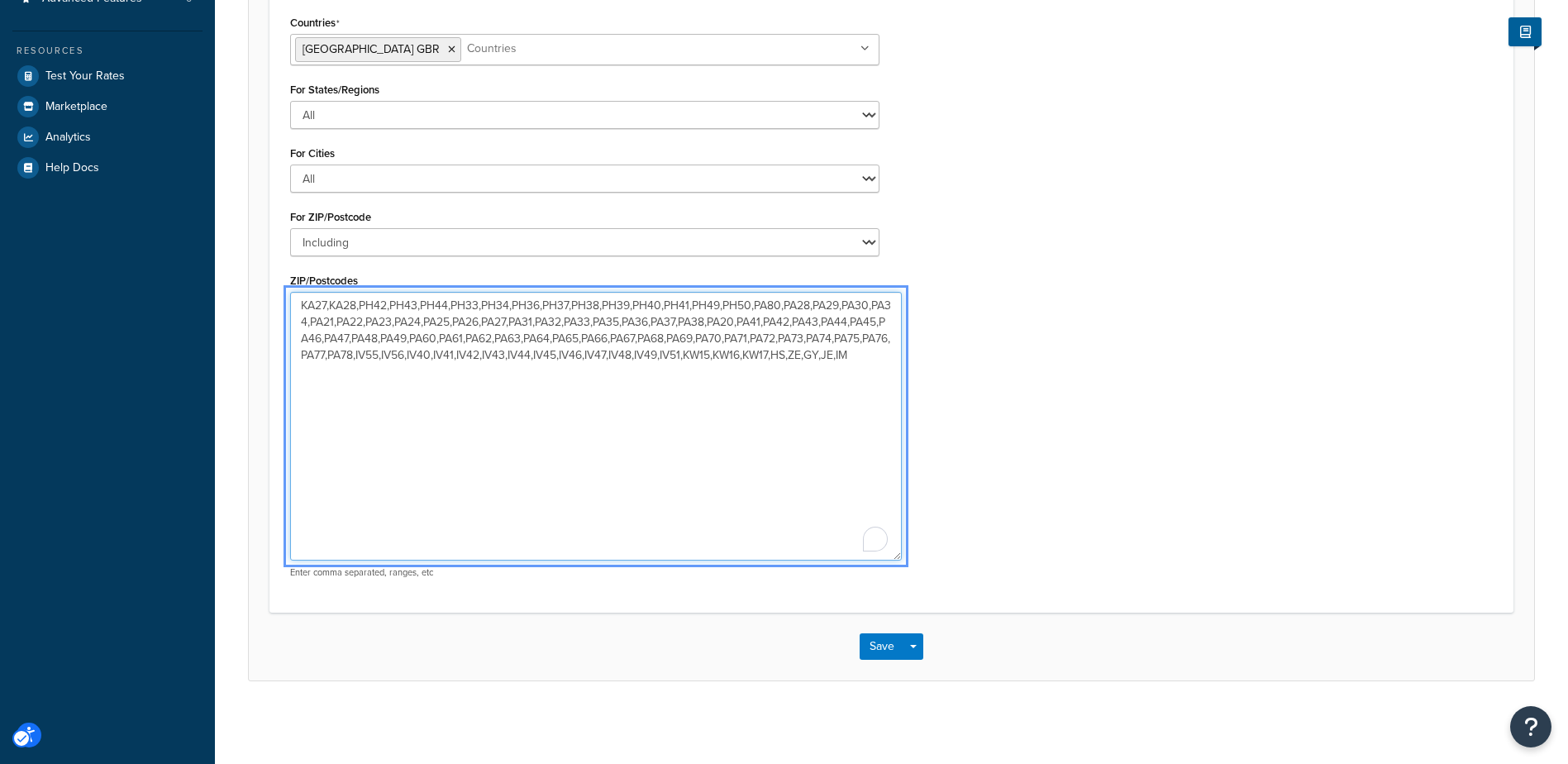
click at [884, 356] on textarea "KA27,KA28,PH42,PH43,PH44,PH33,PH34,PH36,PH37,PH38,PH39,PH40,PH41,PH49,PH50,PA80…" at bounding box center [595, 426] width 612 height 268
paste textarea "KA27,KA28,PH42,PH43,PH44,PH33,PH34,PH36,PH37,PH38,PH39,PH40,PH41,PH49,PH50,PA80…"
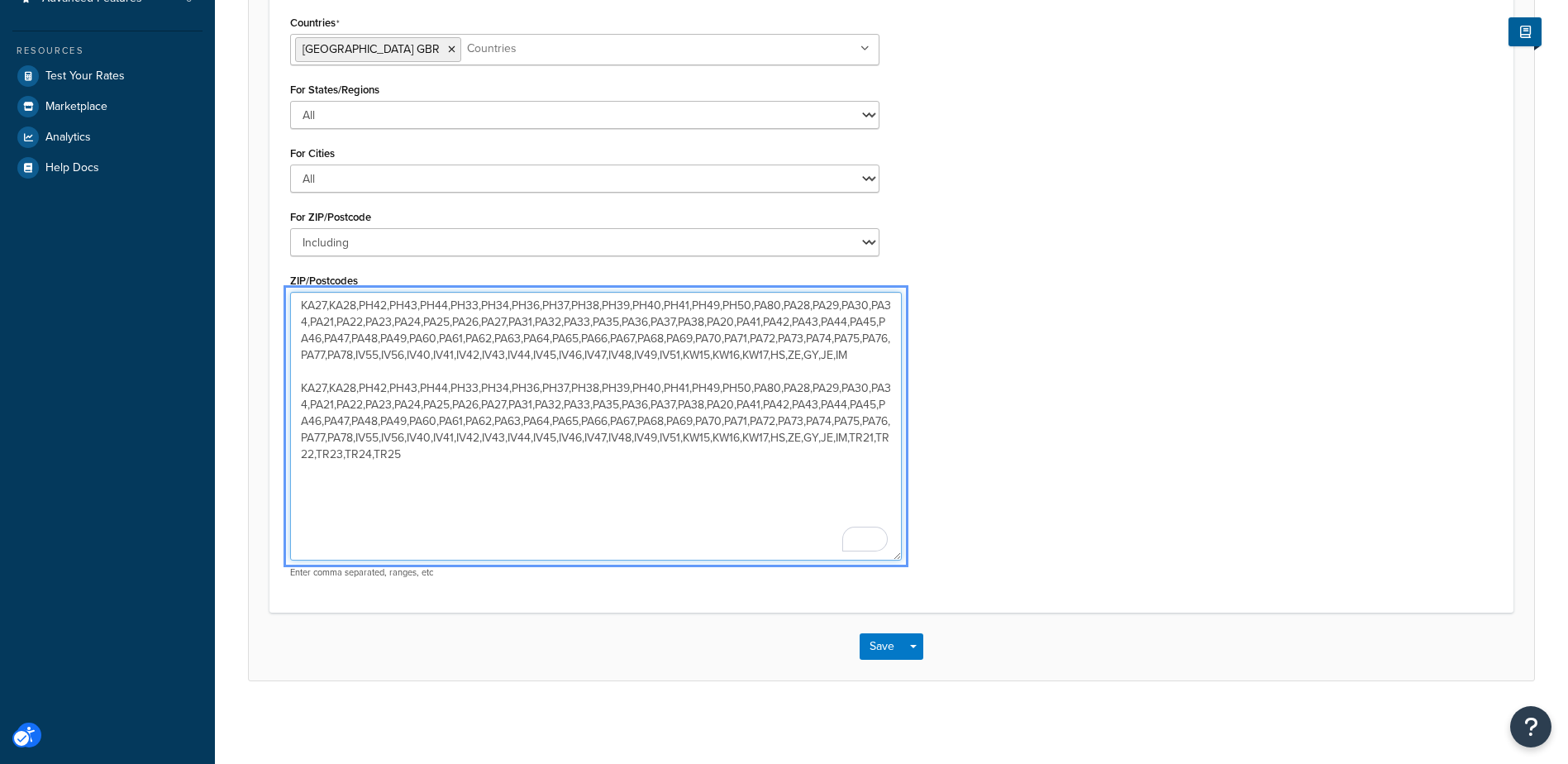
drag, startPoint x: 300, startPoint y: 388, endPoint x: 282, endPoint y: 330, distance: 60.7
click at [278, 286] on div "Countries United Kingdom GBR All Countries ALL United States USA Afghanistan AF…" at bounding box center [585, 300] width 614 height 581
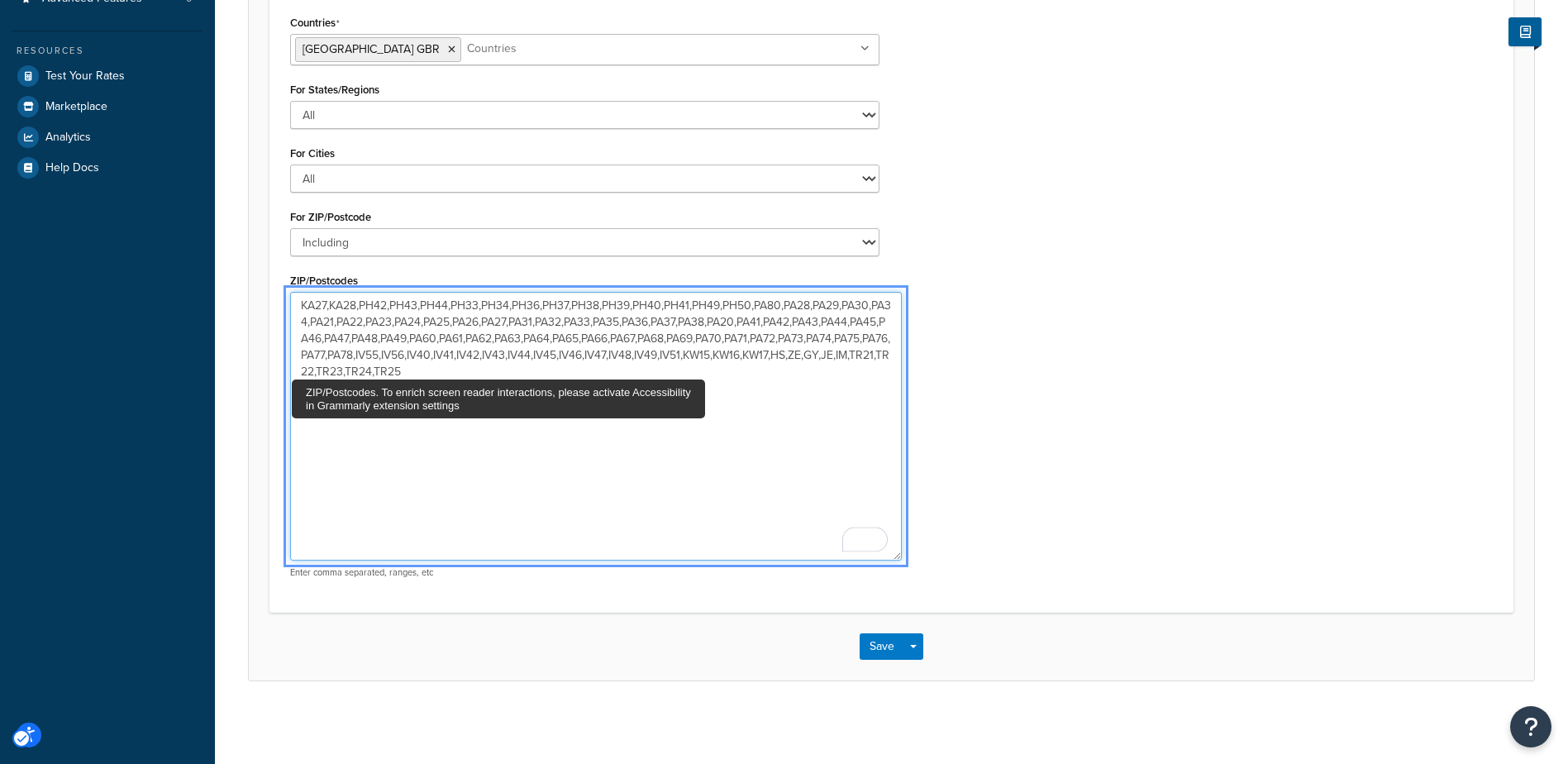
click at [477, 371] on textarea "KA27,KA28,PH42,PH43,PH44,PH33,PH34,PH36,PH37,PH38,PH39,PH40,PH41,PH49,PH50,PA80…" at bounding box center [595, 426] width 612 height 268
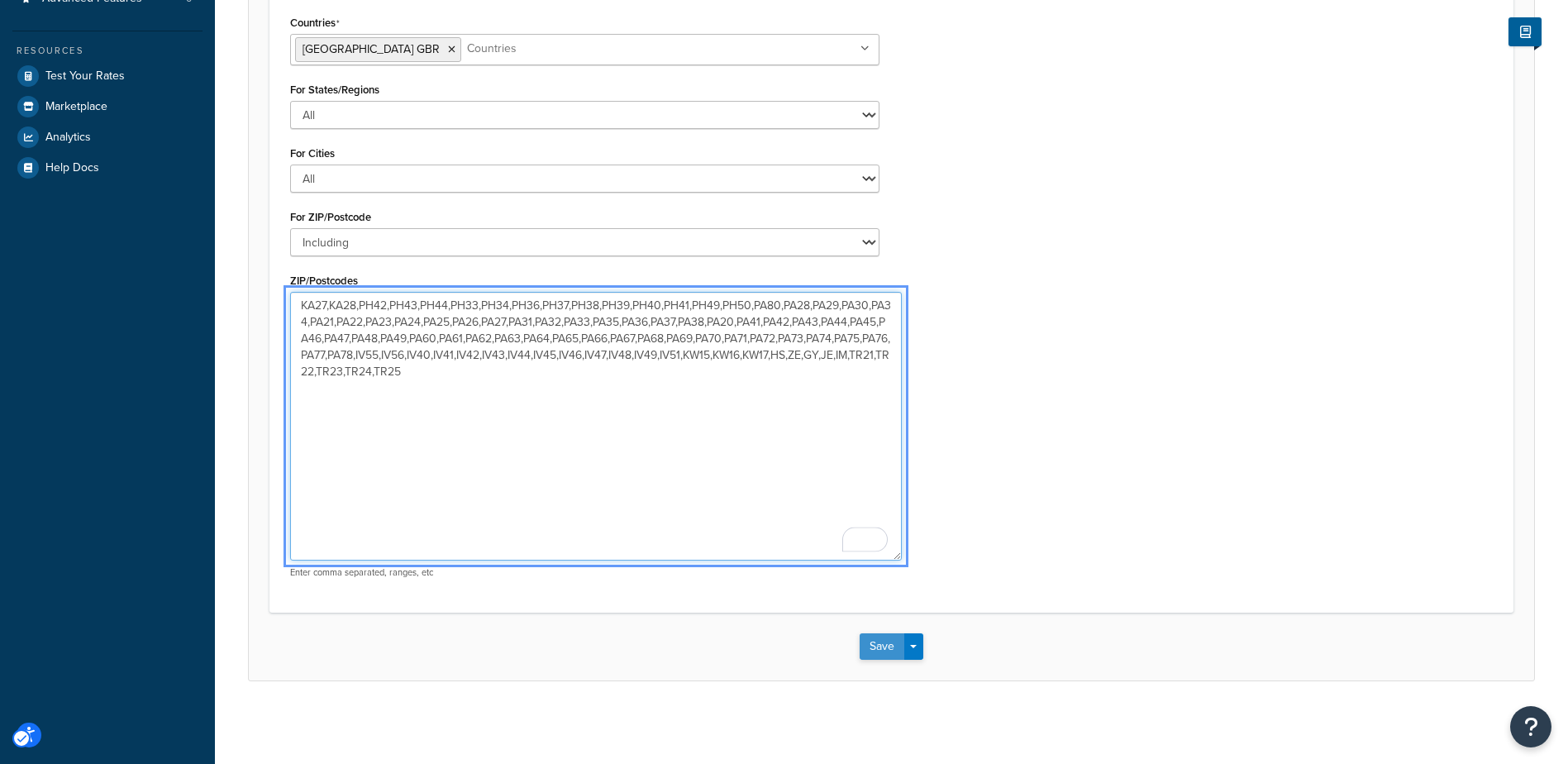
type textarea "KA27,KA28,PH42,PH43,PH44,PH33,PH34,PH36,PH37,PH38,PH39,PH40,PH41,PH49,PH50,PA80…"
click at [884, 645] on button "Save" at bounding box center [882, 646] width 45 height 27
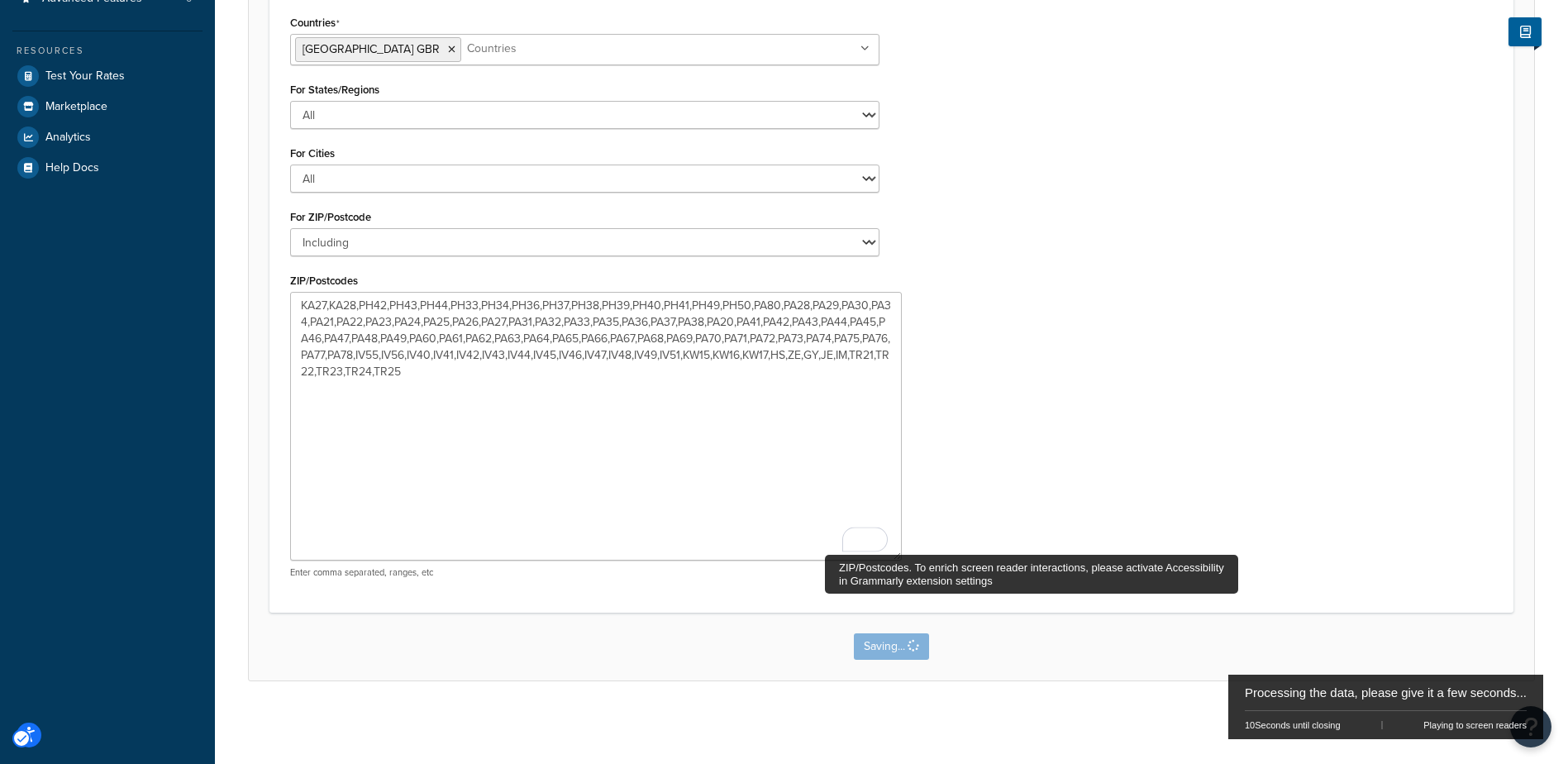
scroll to position [0, 0]
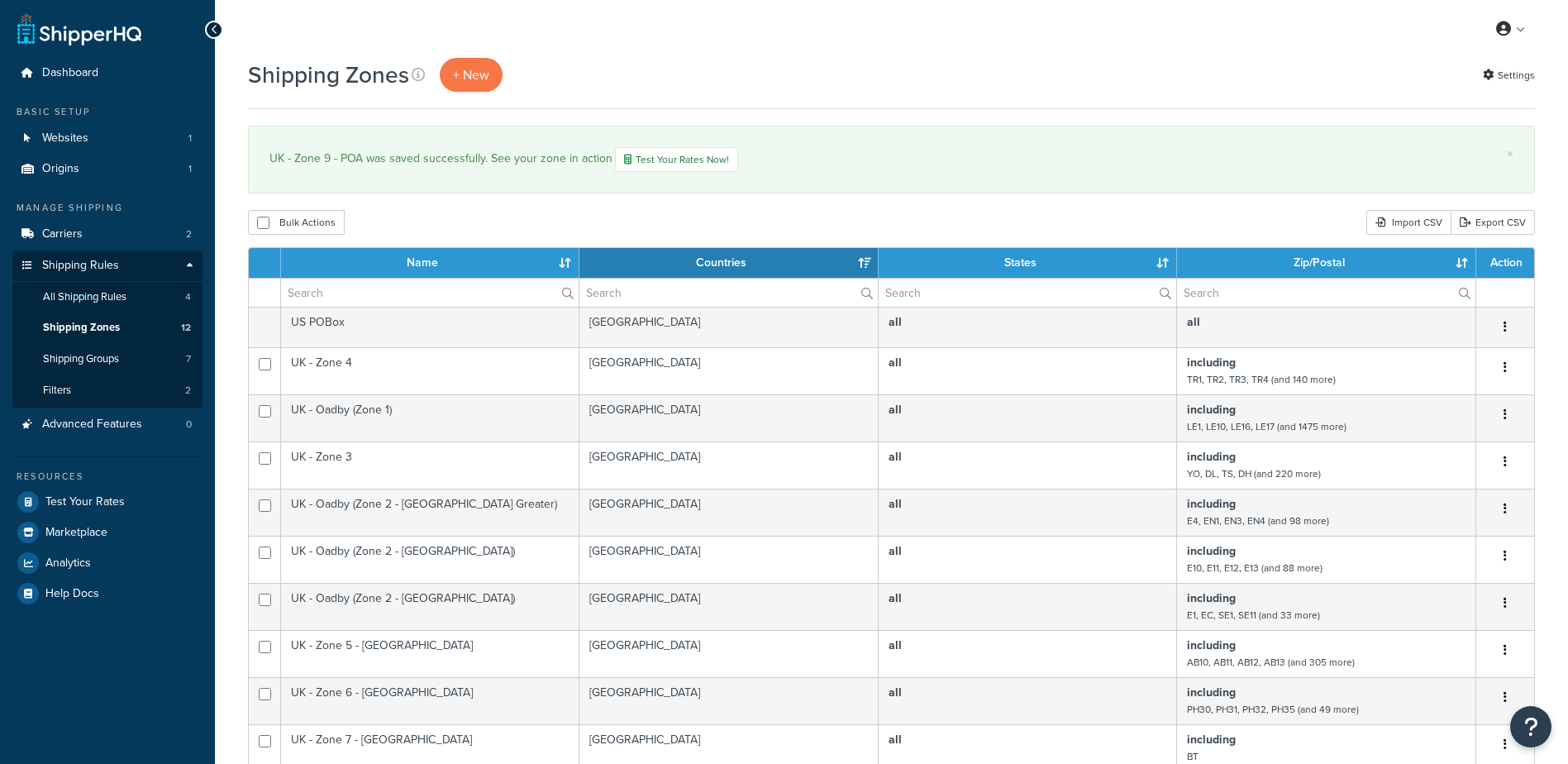
select select "15"
